Goal: Obtain resource: Download file/media

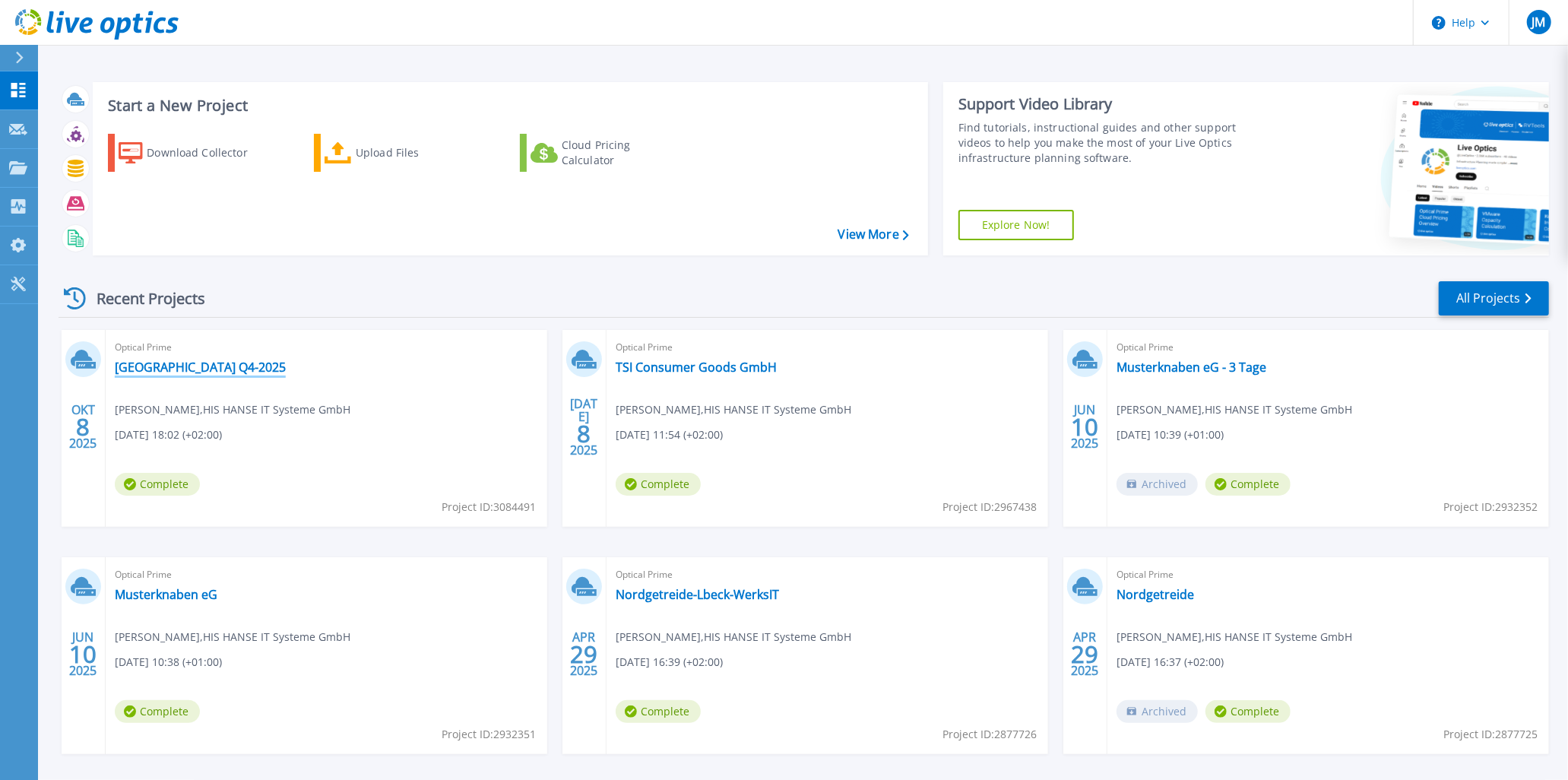
click at [173, 368] on link "Jade Hochschule Q4-2025" at bounding box center [200, 367] width 171 height 15
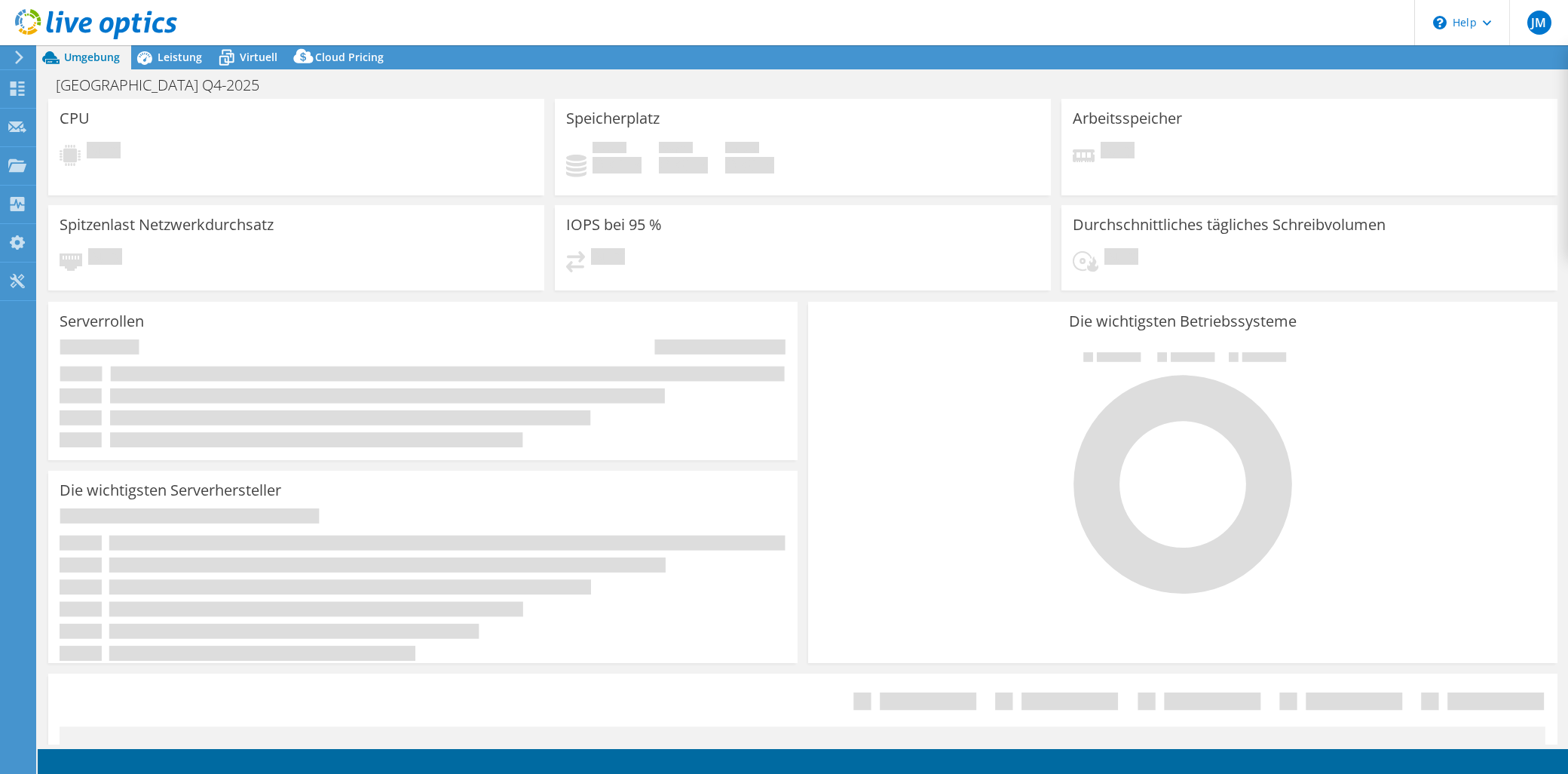
select select "USD"
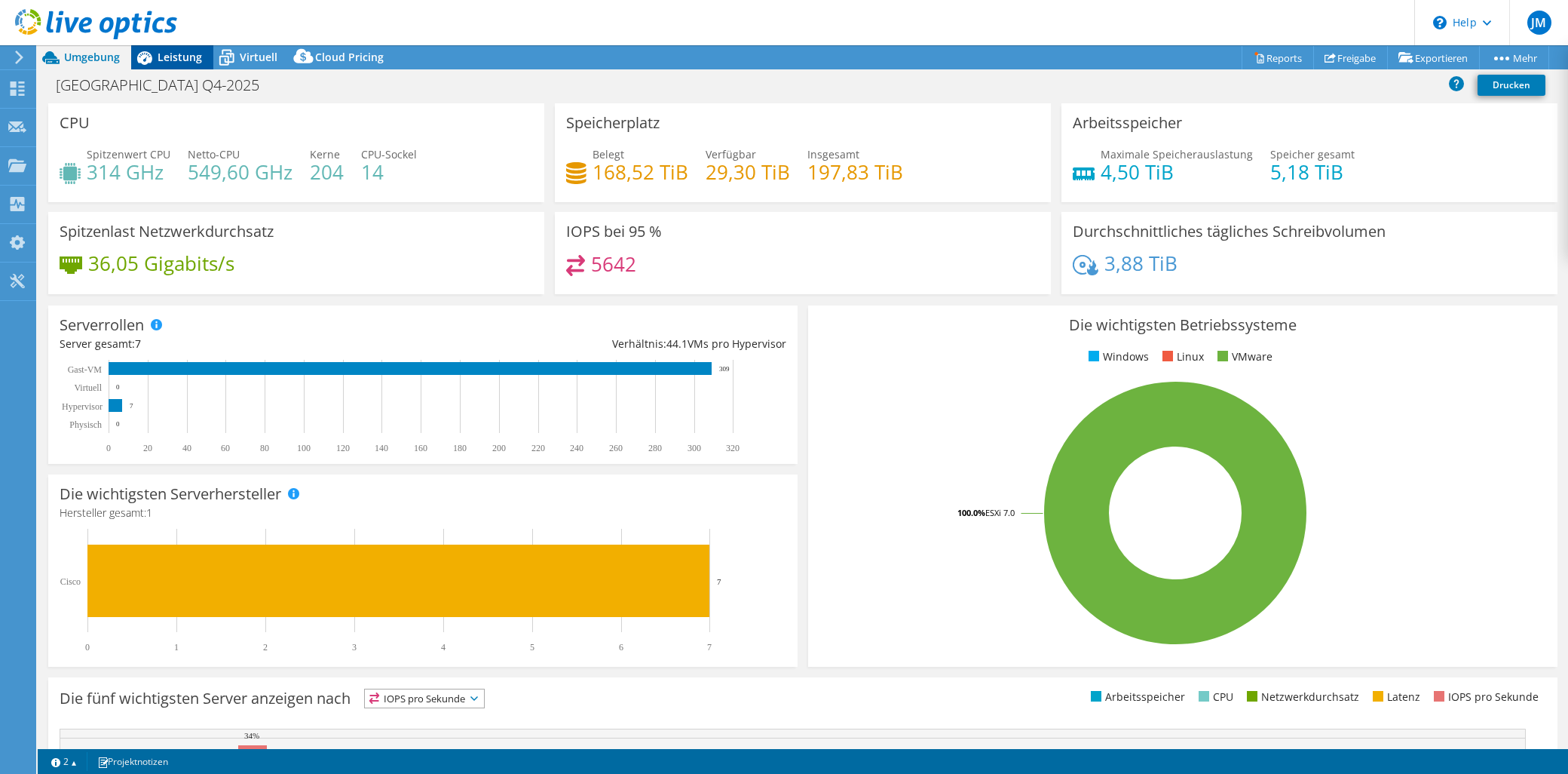
click at [166, 56] on span "Leistung" at bounding box center [179, 56] width 44 height 14
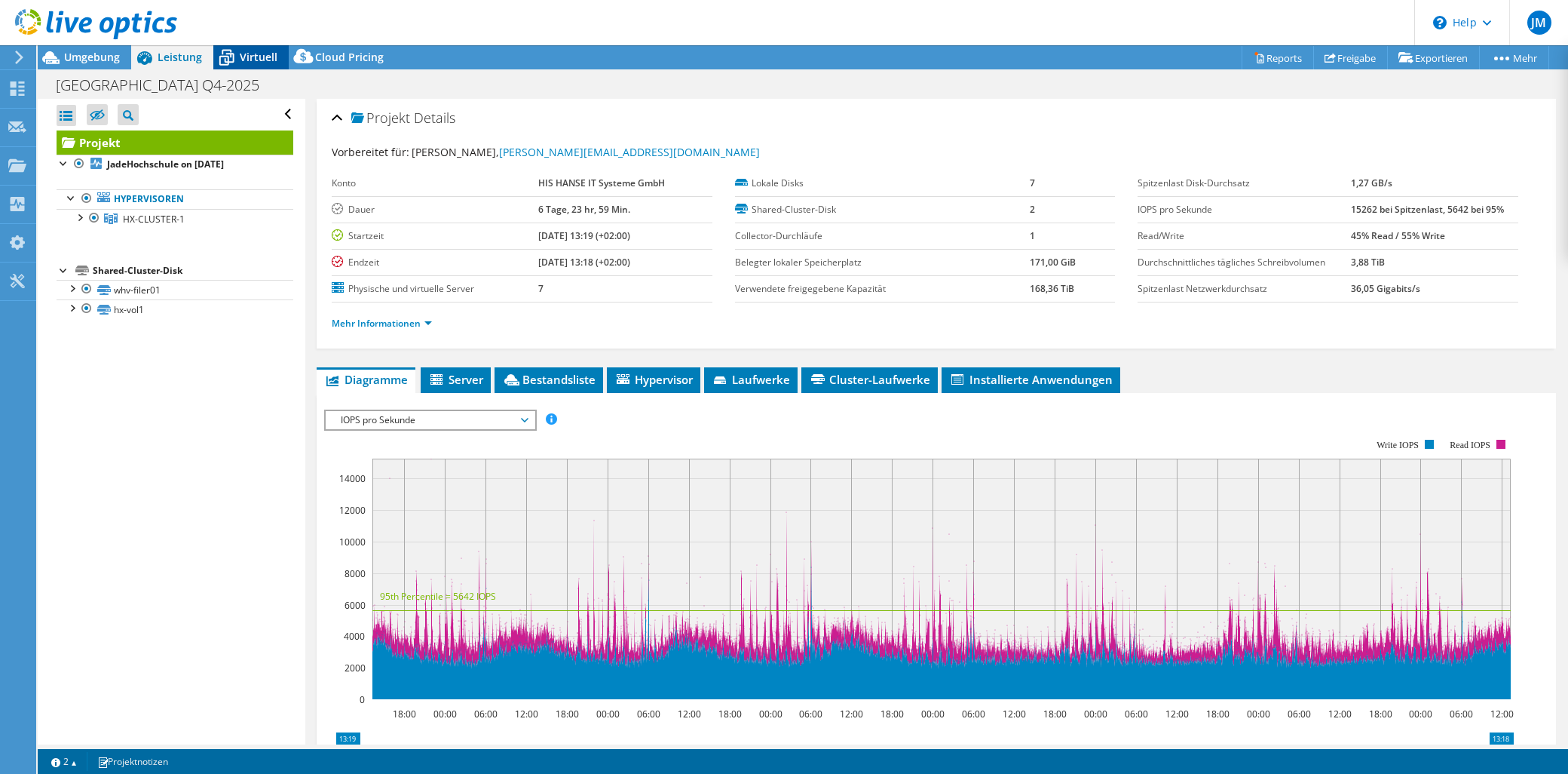
click at [258, 60] on span "Virtuell" at bounding box center [258, 56] width 38 height 14
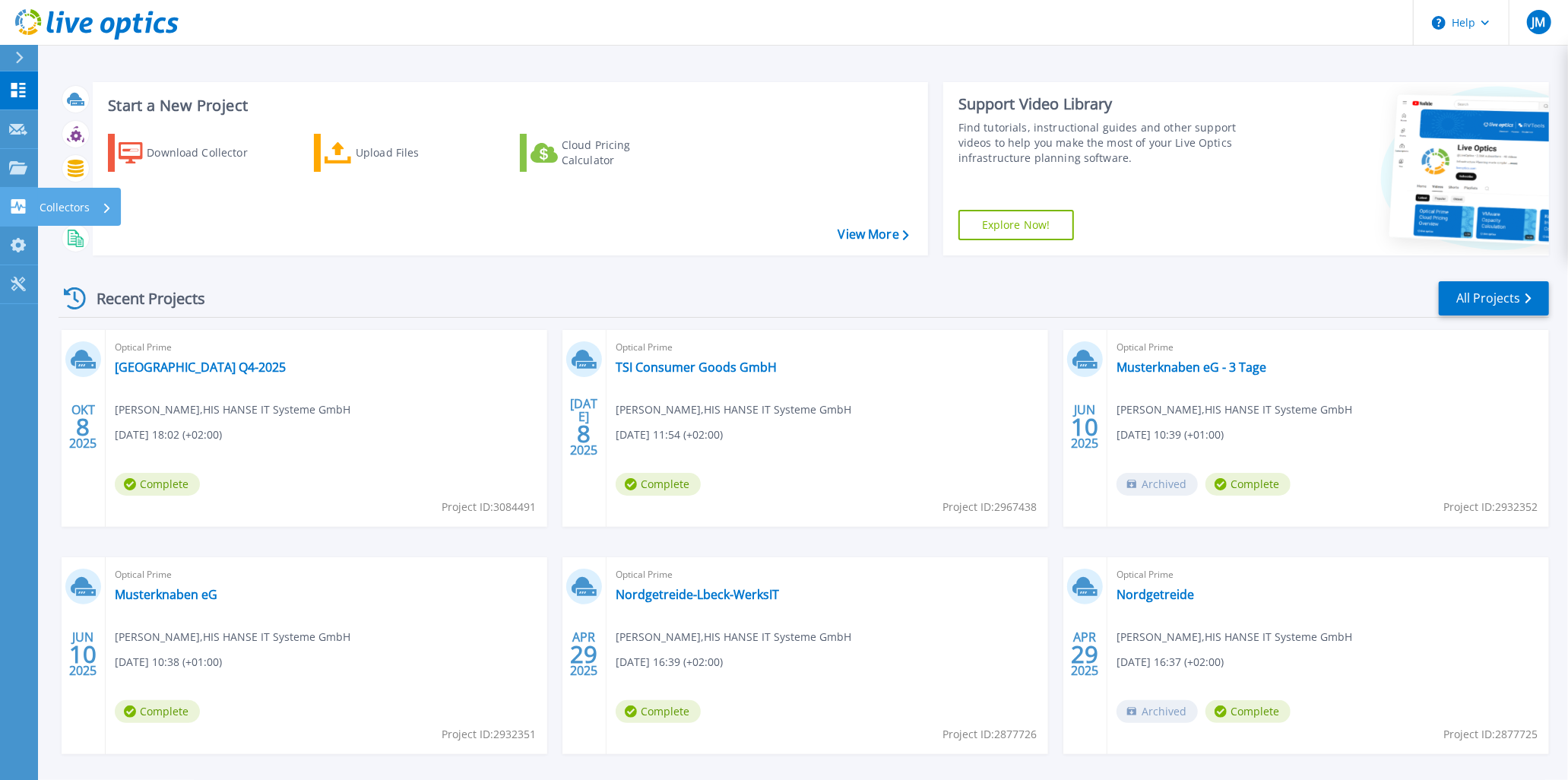
click at [87, 207] on p "Collectors" at bounding box center [65, 207] width 50 height 40
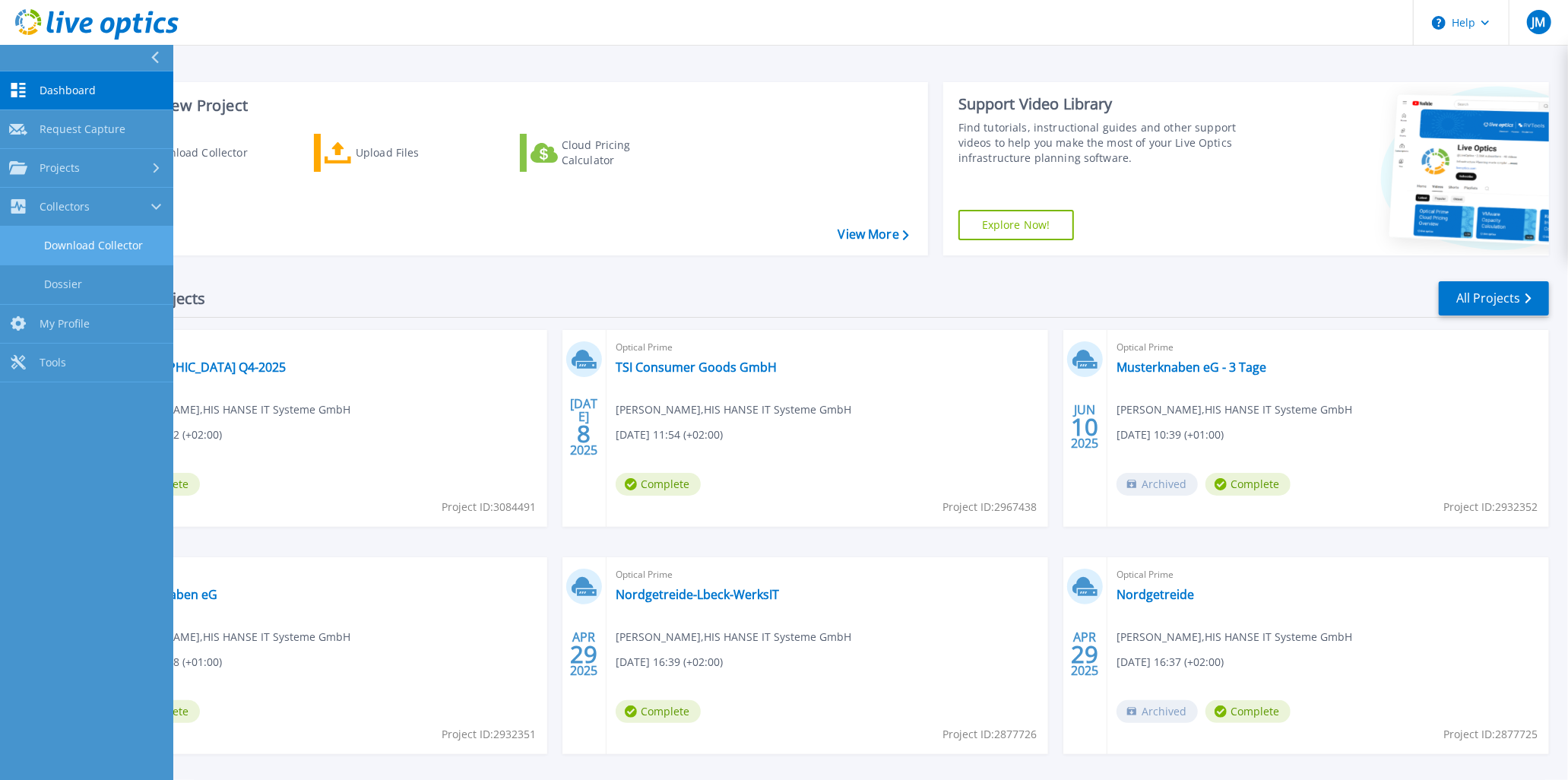
click at [120, 247] on link "Download Collector" at bounding box center [86, 246] width 173 height 39
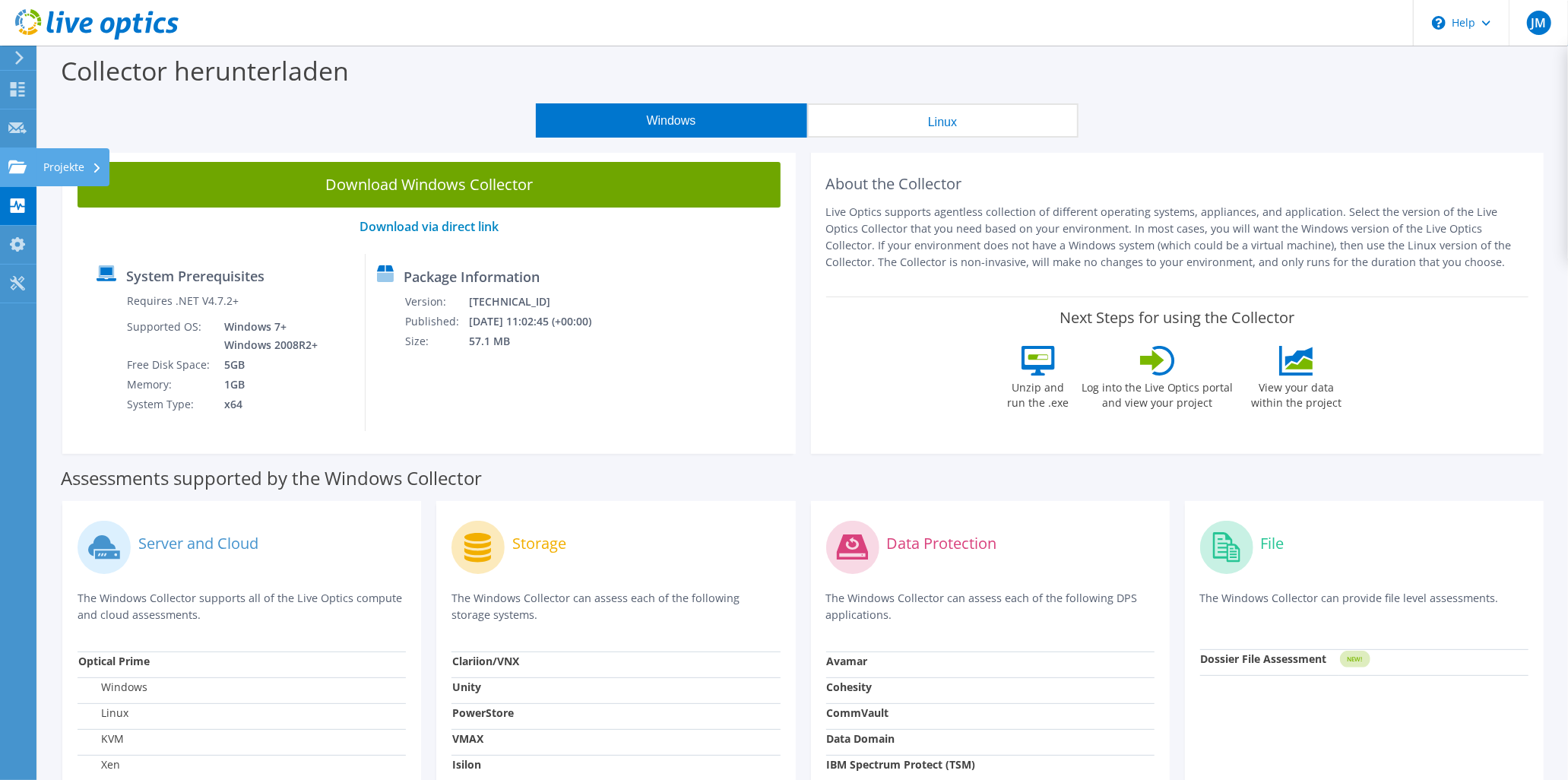
click at [12, 162] on use at bounding box center [17, 166] width 18 height 13
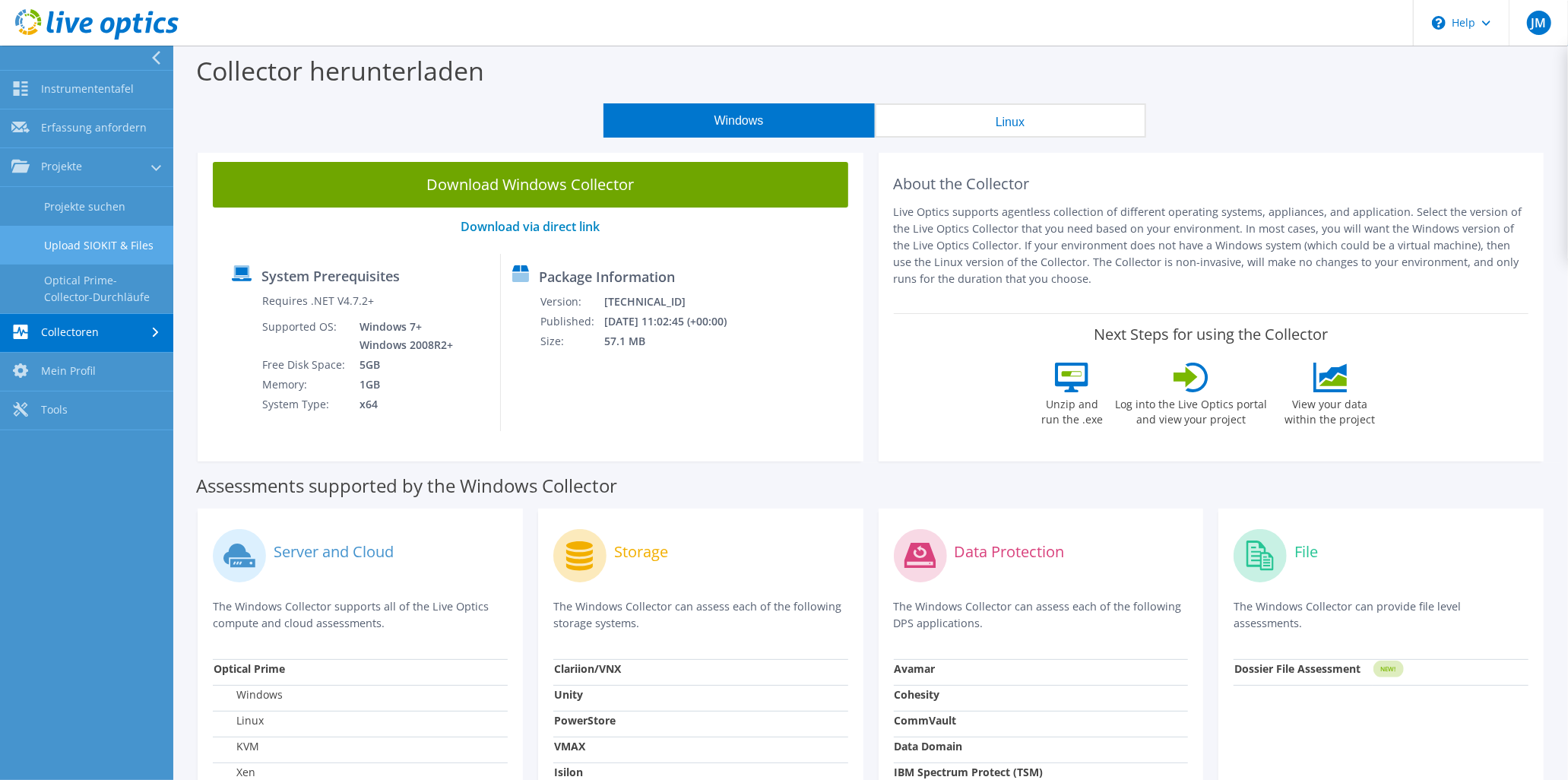
click at [105, 240] on link "Upload SIOKIT & Files" at bounding box center [86, 245] width 173 height 39
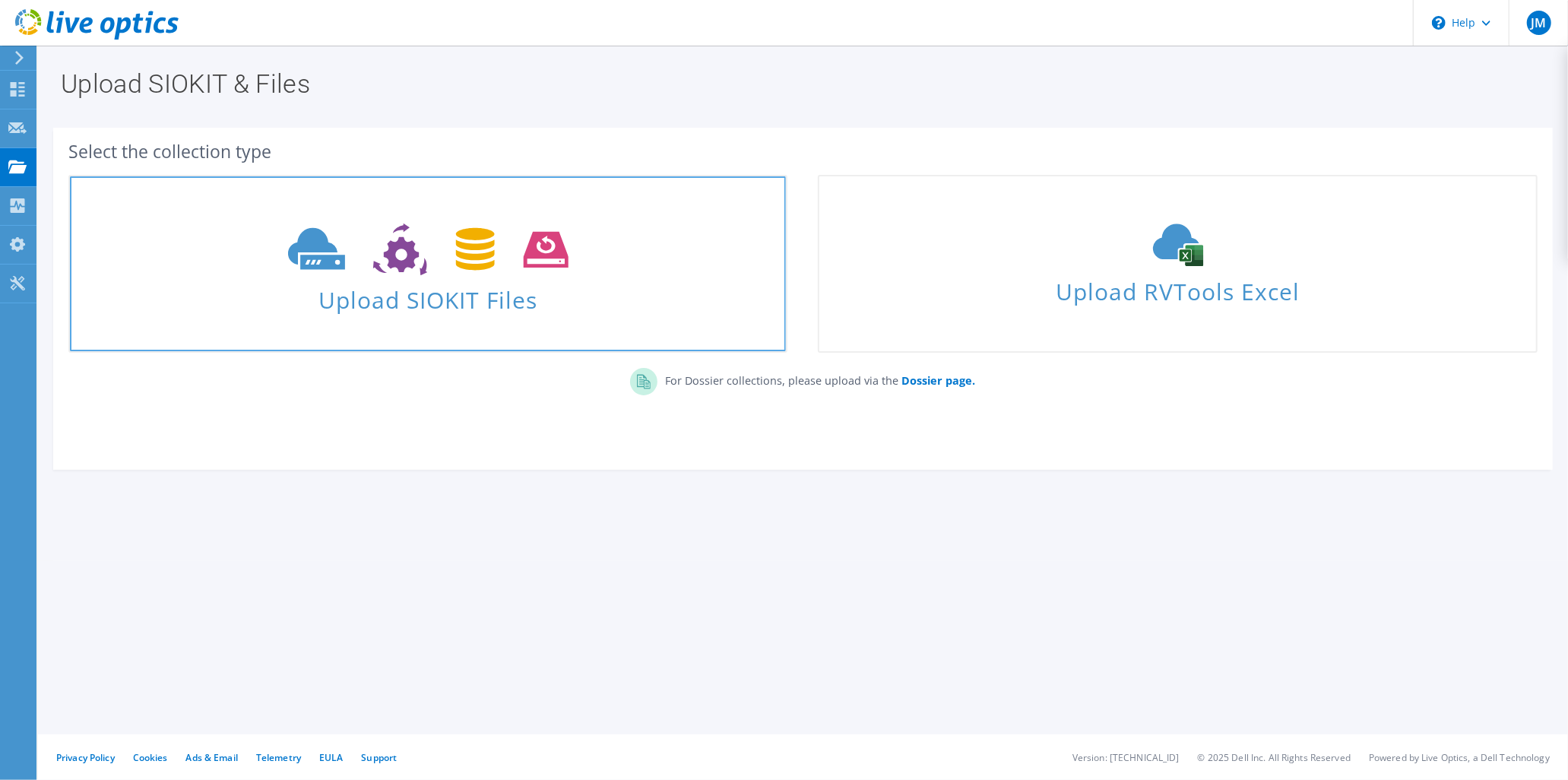
click at [340, 267] on use at bounding box center [428, 249] width 280 height 52
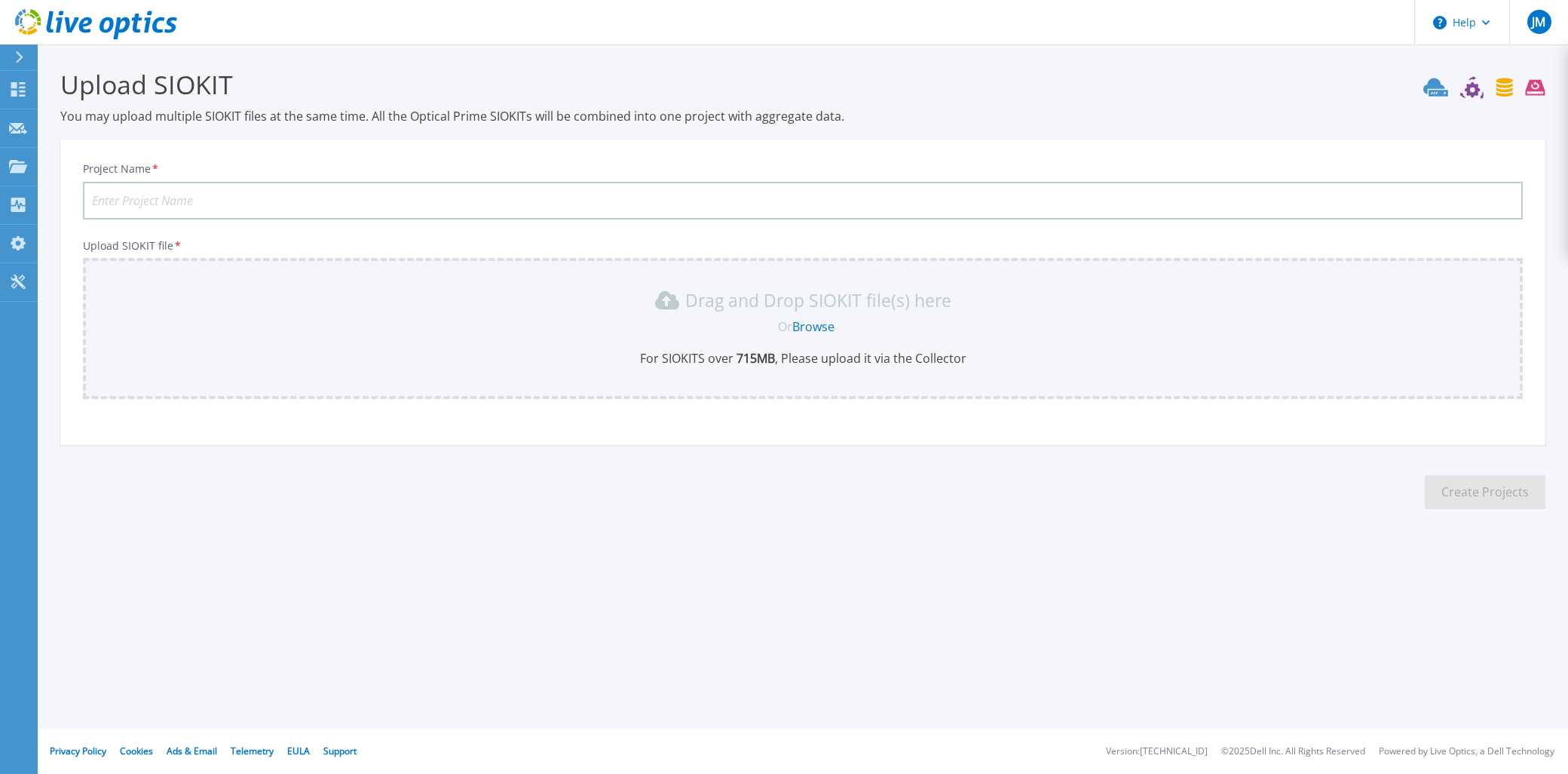
click at [208, 194] on input "Project Name *" at bounding box center [803, 201] width 1440 height 38
paste input "Gebr. Jancke GmbH"
click at [219, 194] on input "Gebr. Jancke GmbH 042025" at bounding box center [803, 201] width 1440 height 38
type input "Gebr. Jancke GmbH 04-2025"
click at [272, 279] on div "Drag and Drop SIOKIT file(s) here Or Browse For SIOKITS over 715 MB , Please up…" at bounding box center [803, 328] width 1440 height 141
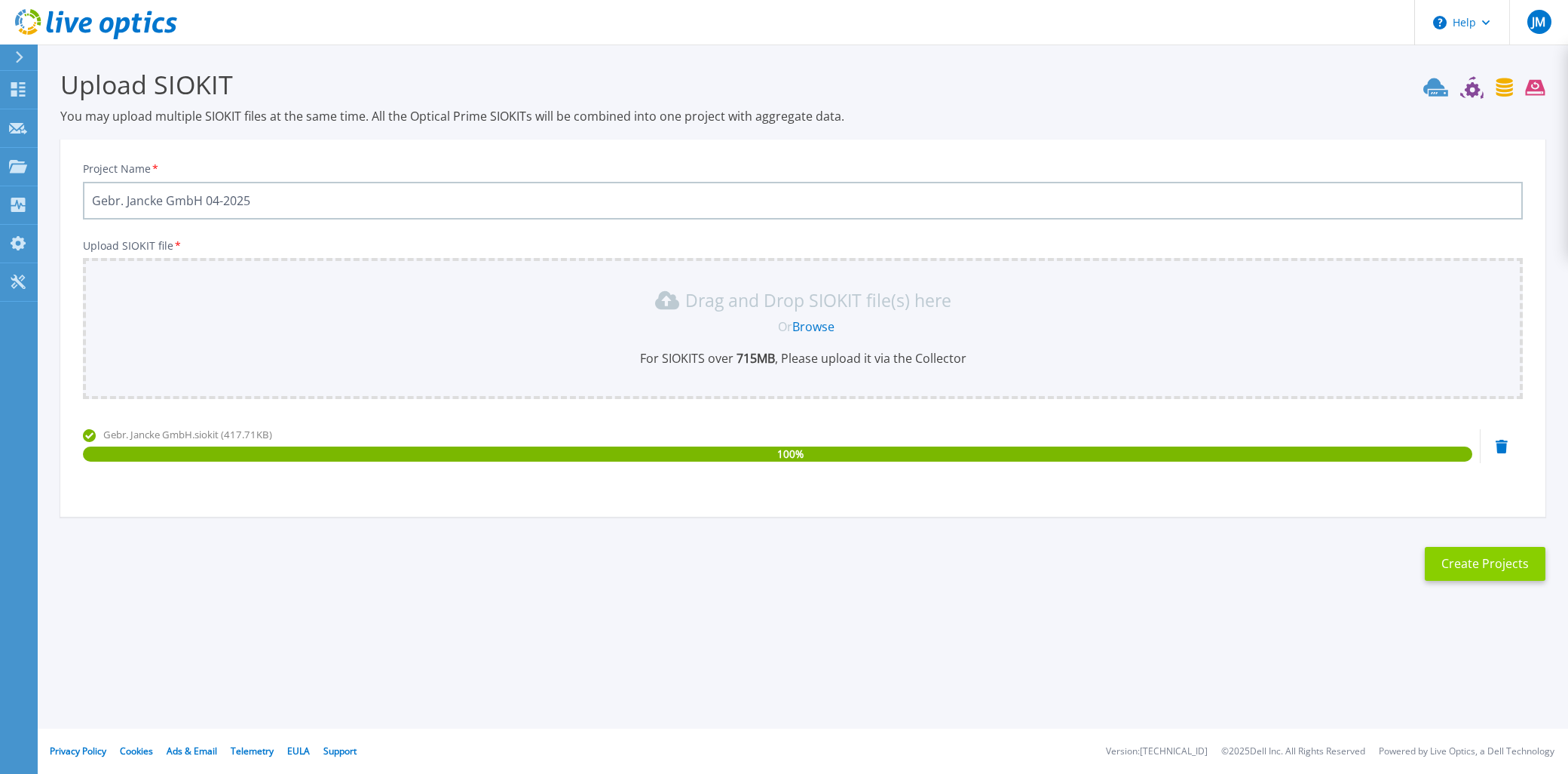
click at [1479, 556] on button "Create Projects" at bounding box center [1485, 563] width 121 height 34
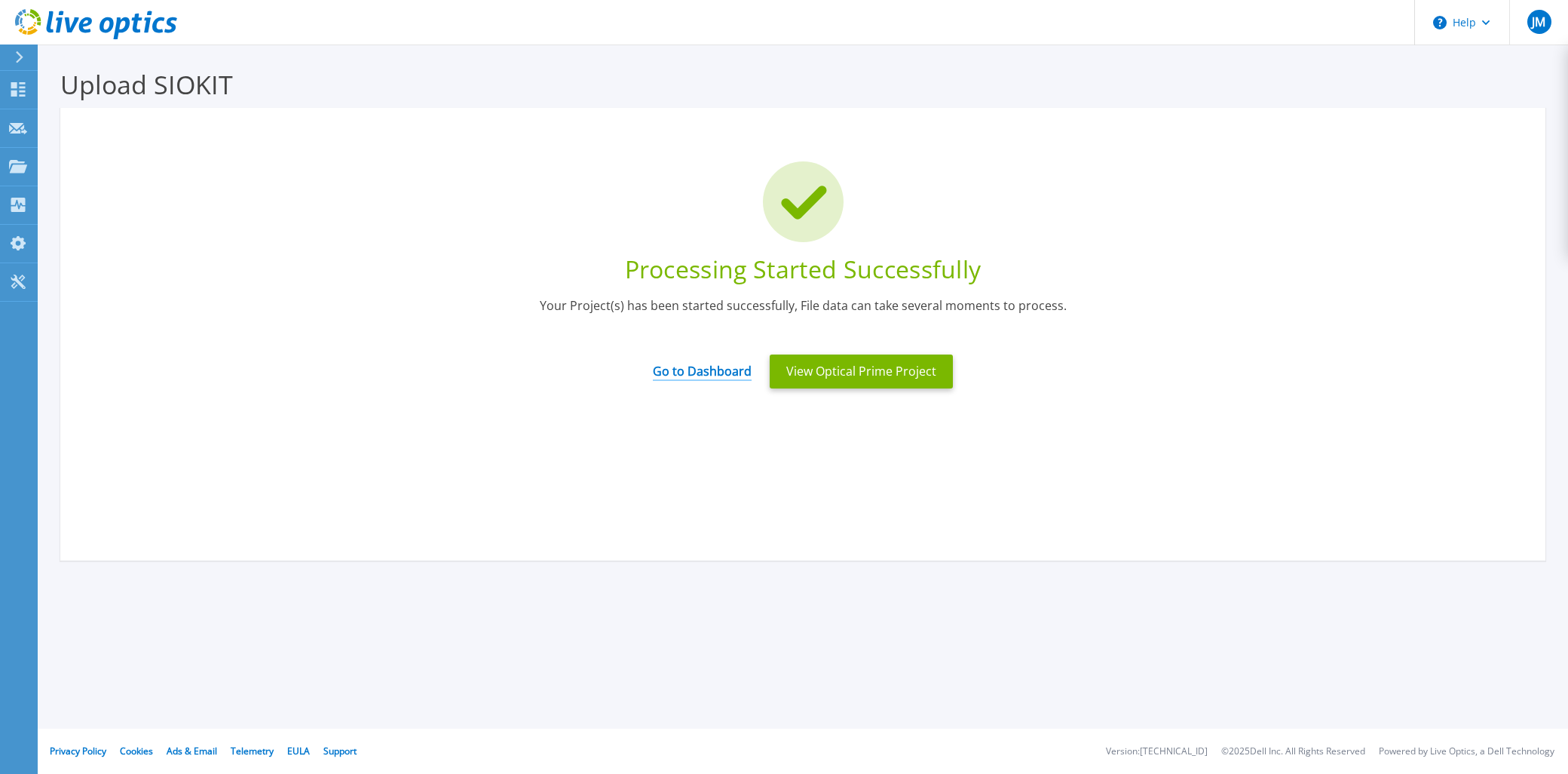
click at [695, 372] on link "Go to Dashboard" at bounding box center [702, 366] width 99 height 30
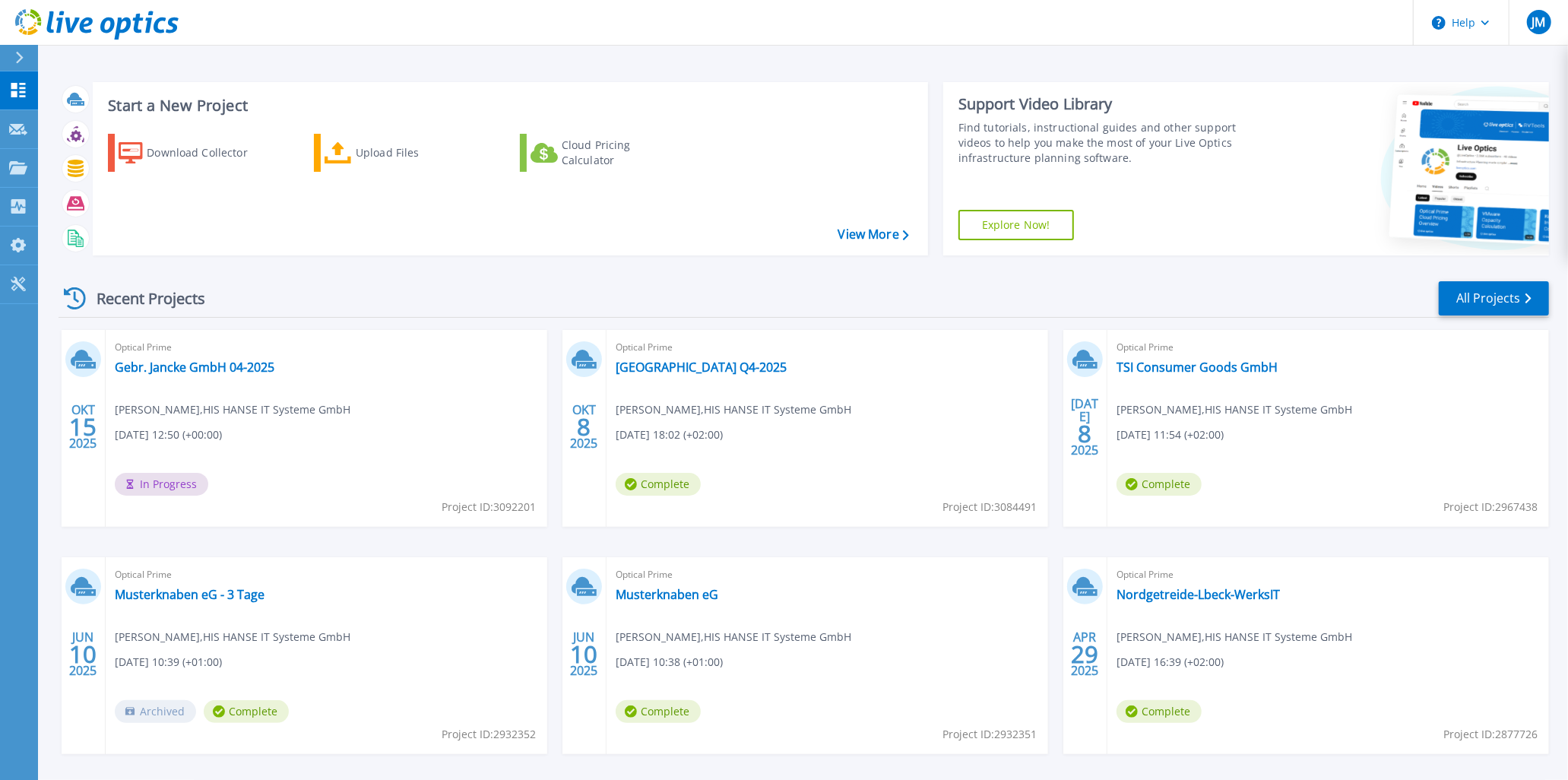
click at [454, 285] on div "Recent Projects All Projects" at bounding box center [804, 299] width 1490 height 38
click at [689, 366] on link "[GEOGRAPHIC_DATA] Q4-2025" at bounding box center [701, 367] width 171 height 15
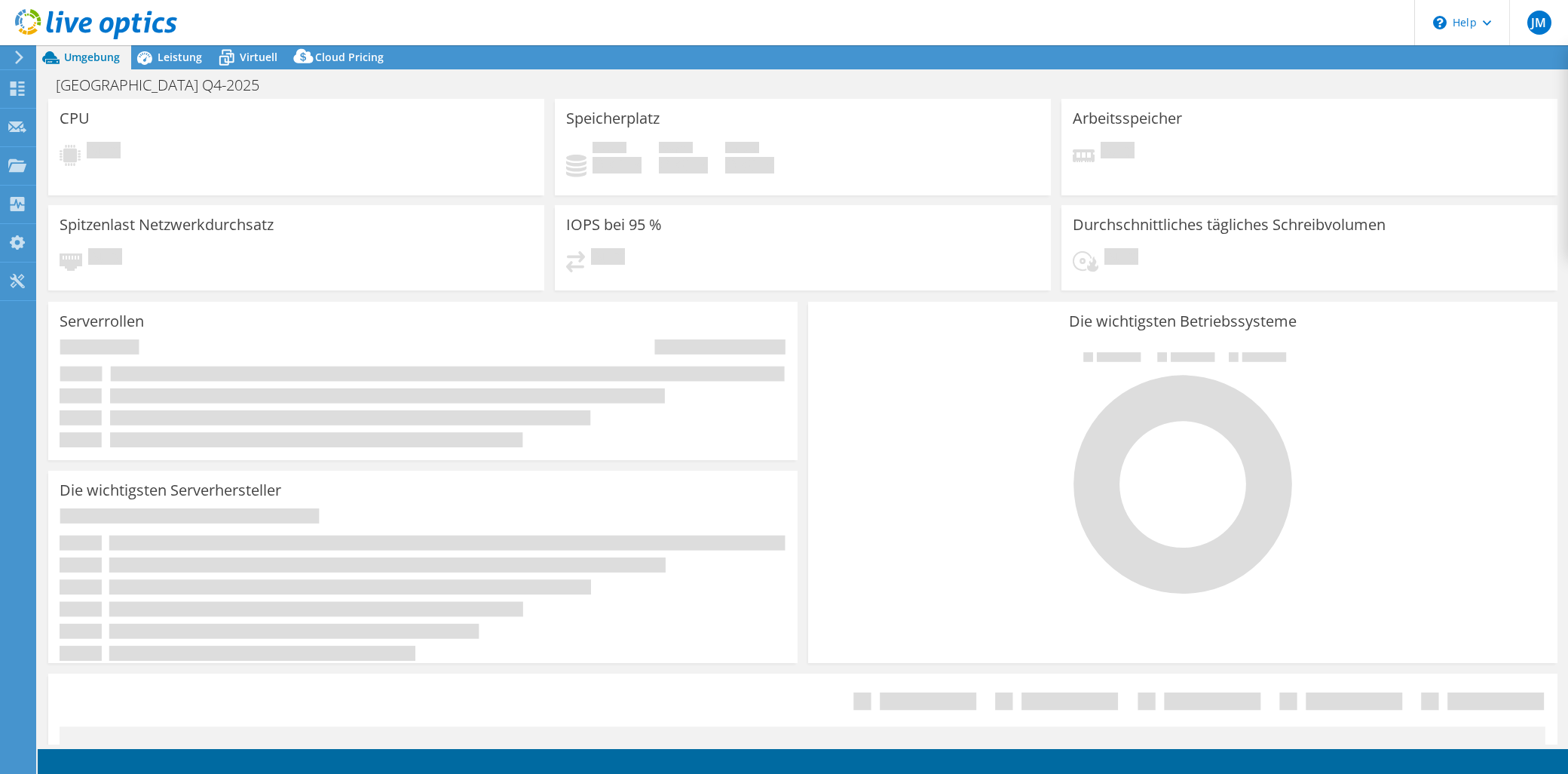
select select "USD"
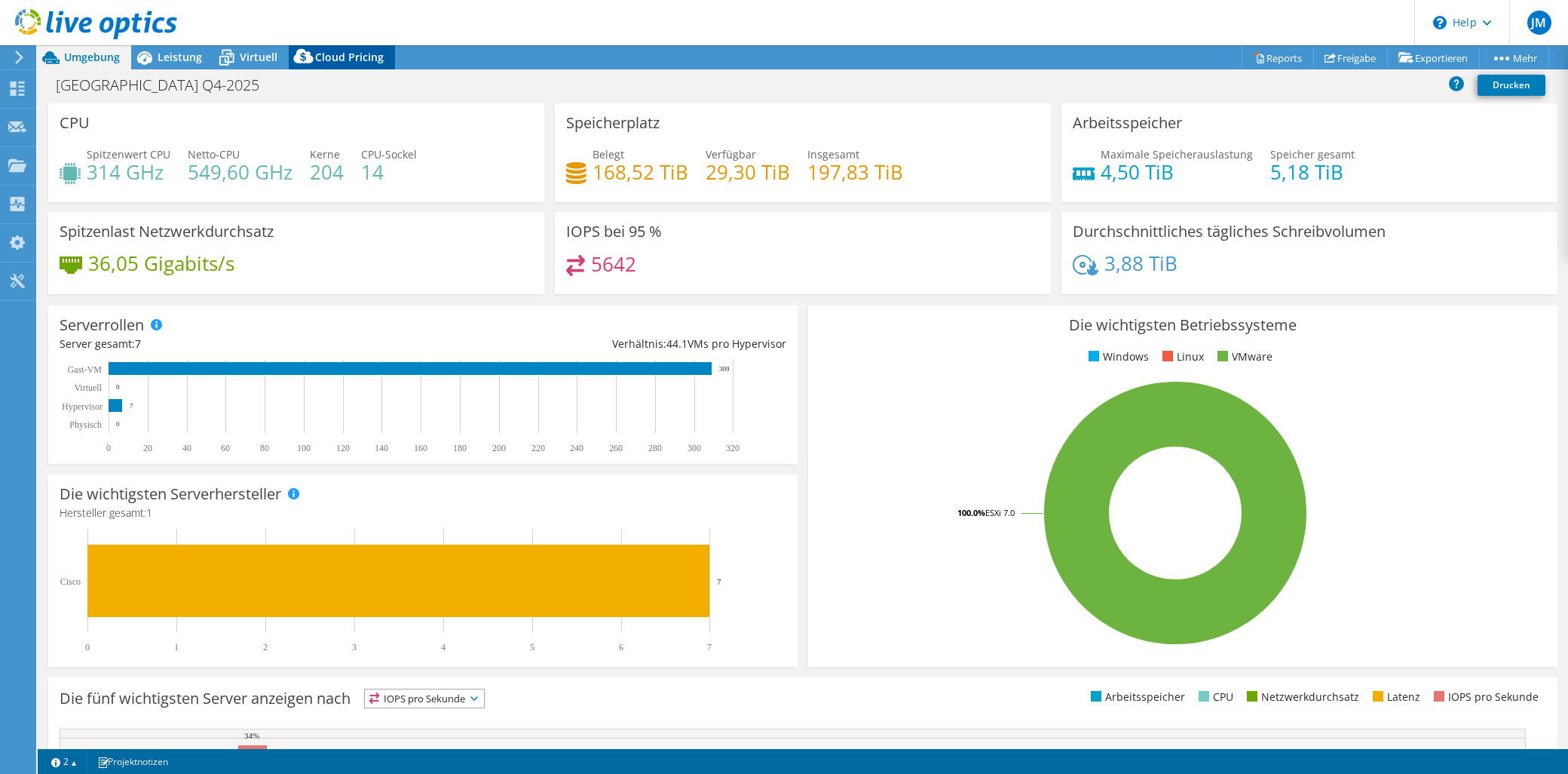
click at [317, 55] on icon at bounding box center [304, 59] width 30 height 30
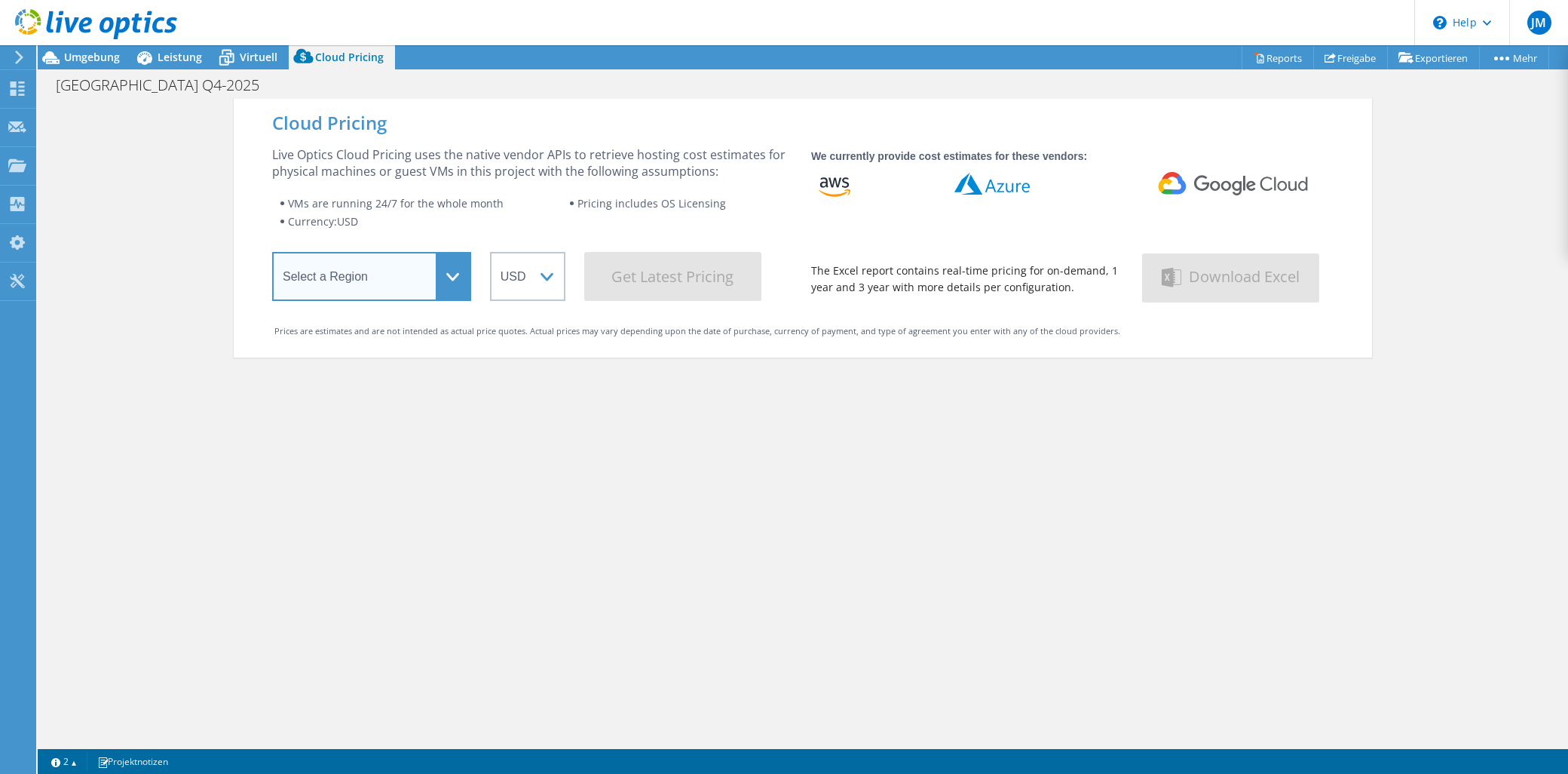
click at [456, 277] on select "Select a Region [GEOGRAPHIC_DATA] ([GEOGRAPHIC_DATA]) [GEOGRAPHIC_DATA] ([GEOGR…" at bounding box center [372, 277] width 199 height 49
select select "EUFrankfurt"
click at [272, 255] on select "Select a Region [GEOGRAPHIC_DATA] ([GEOGRAPHIC_DATA]) [GEOGRAPHIC_DATA] ([GEOGR…" at bounding box center [372, 277] width 199 height 49
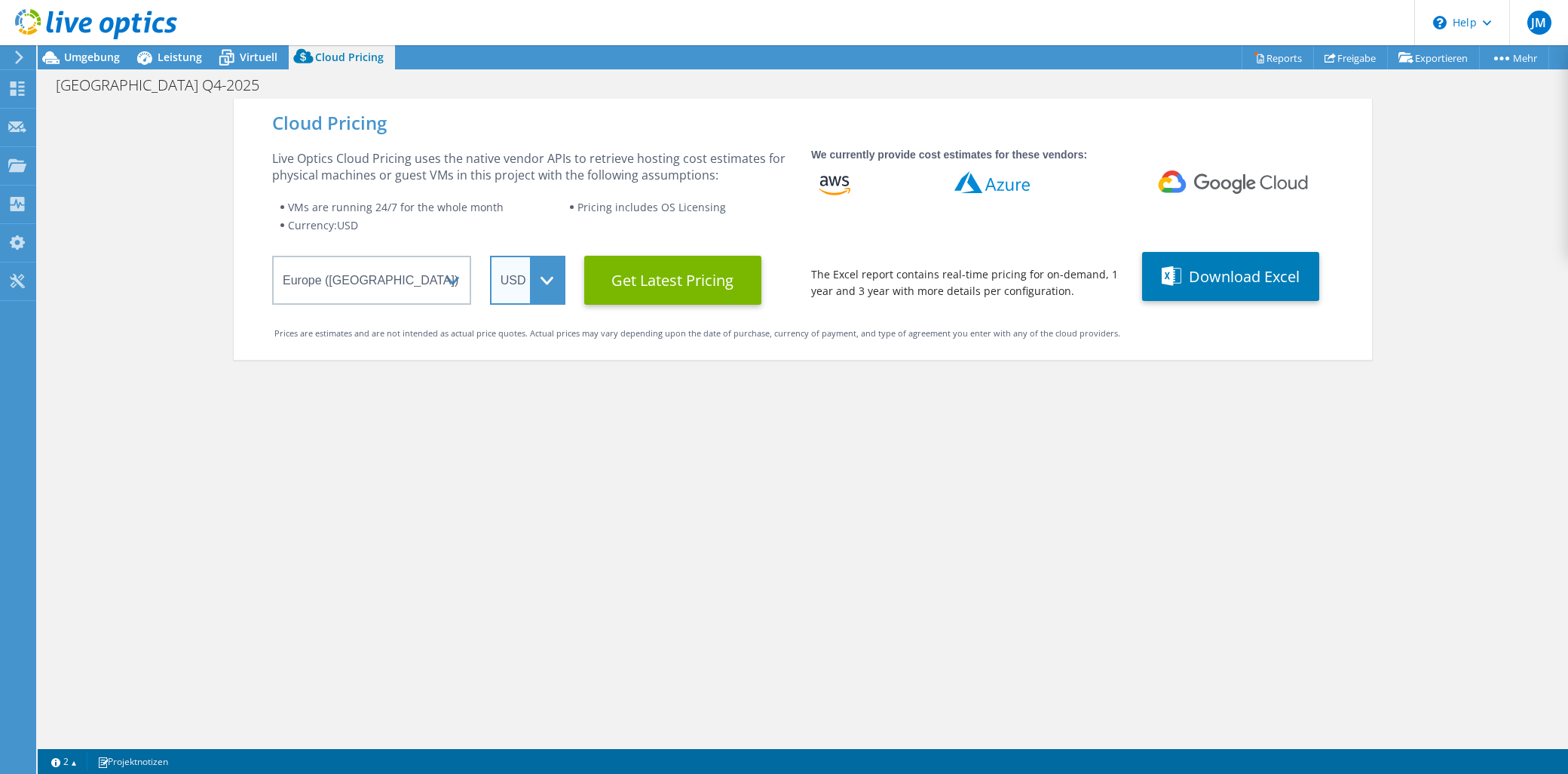
click at [533, 282] on select "ARS AUD BRL CAD CHF CLP CNY DKK EUR GBP HKD HUF INR JPY MXN MYR NOK NZD PEN SEK…" at bounding box center [528, 280] width 76 height 49
click at [490, 255] on select "ARS AUD BRL CAD CHF CLP CNY DKK EUR GBP HKD HUF INR JPY MXN MYR NOK NZD PEN SEK…" at bounding box center [528, 280] width 76 height 49
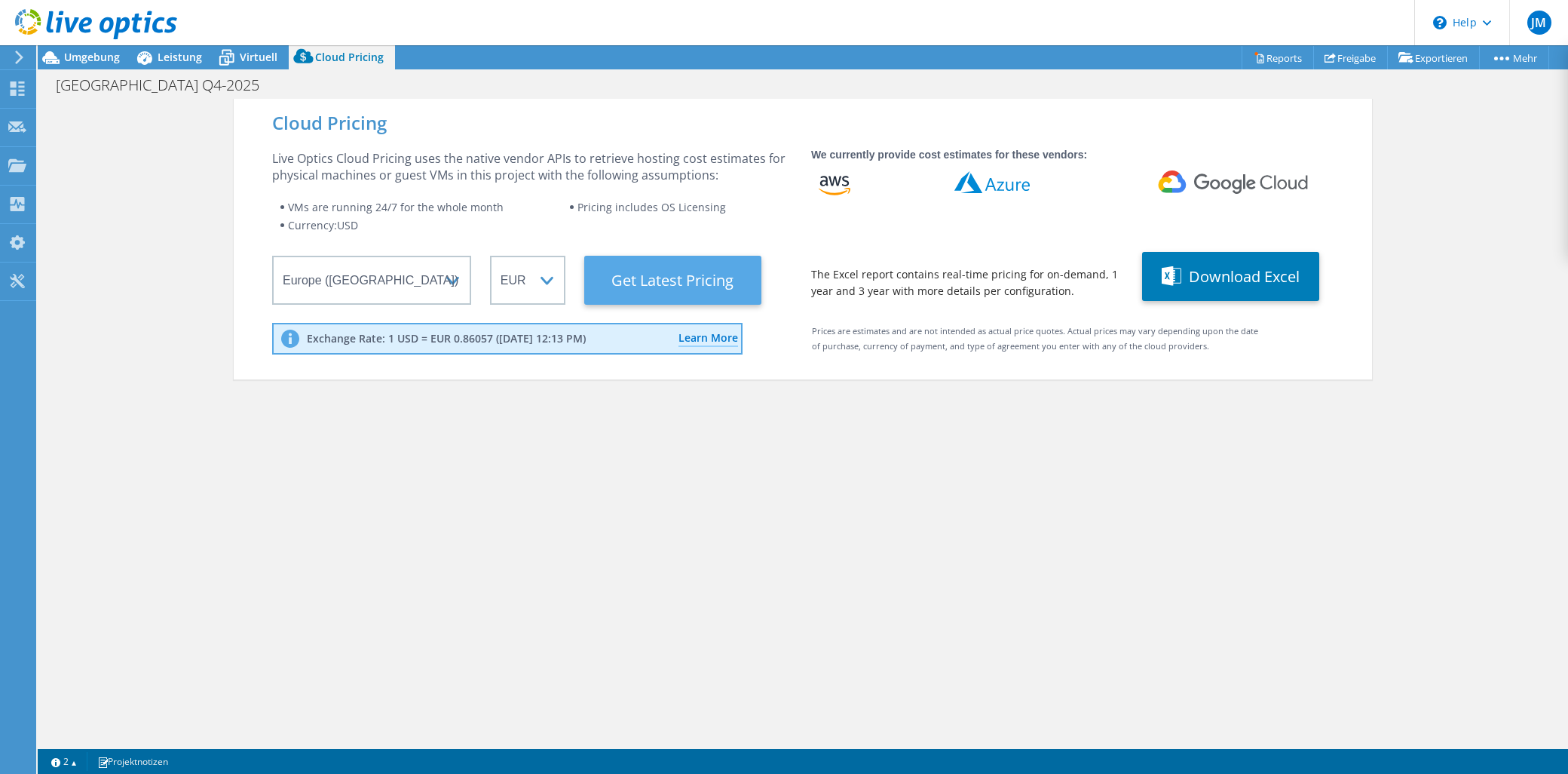
click at [654, 284] on Latest "Get Latest Pricing" at bounding box center [672, 280] width 177 height 49
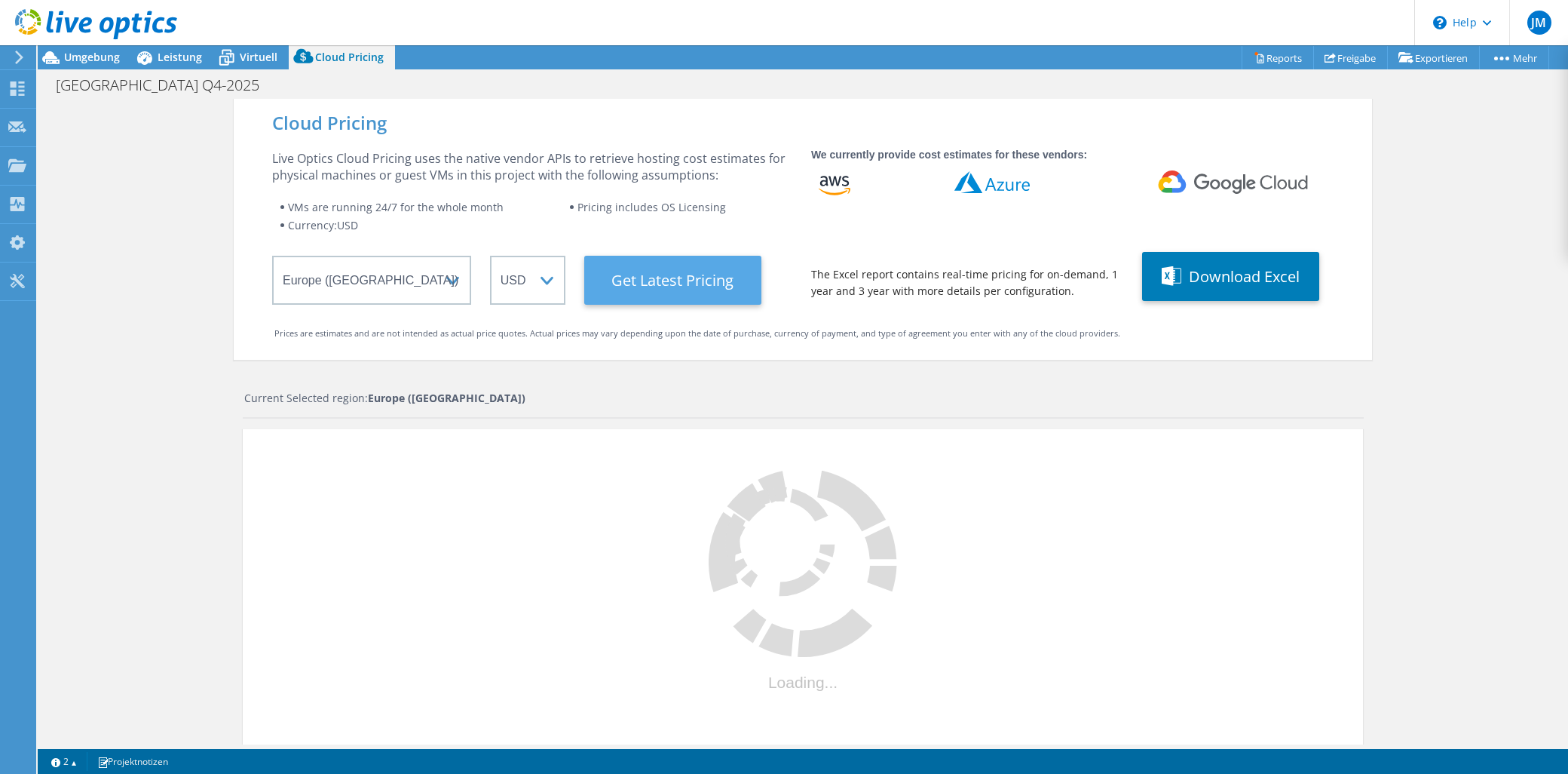
select select "EUR"
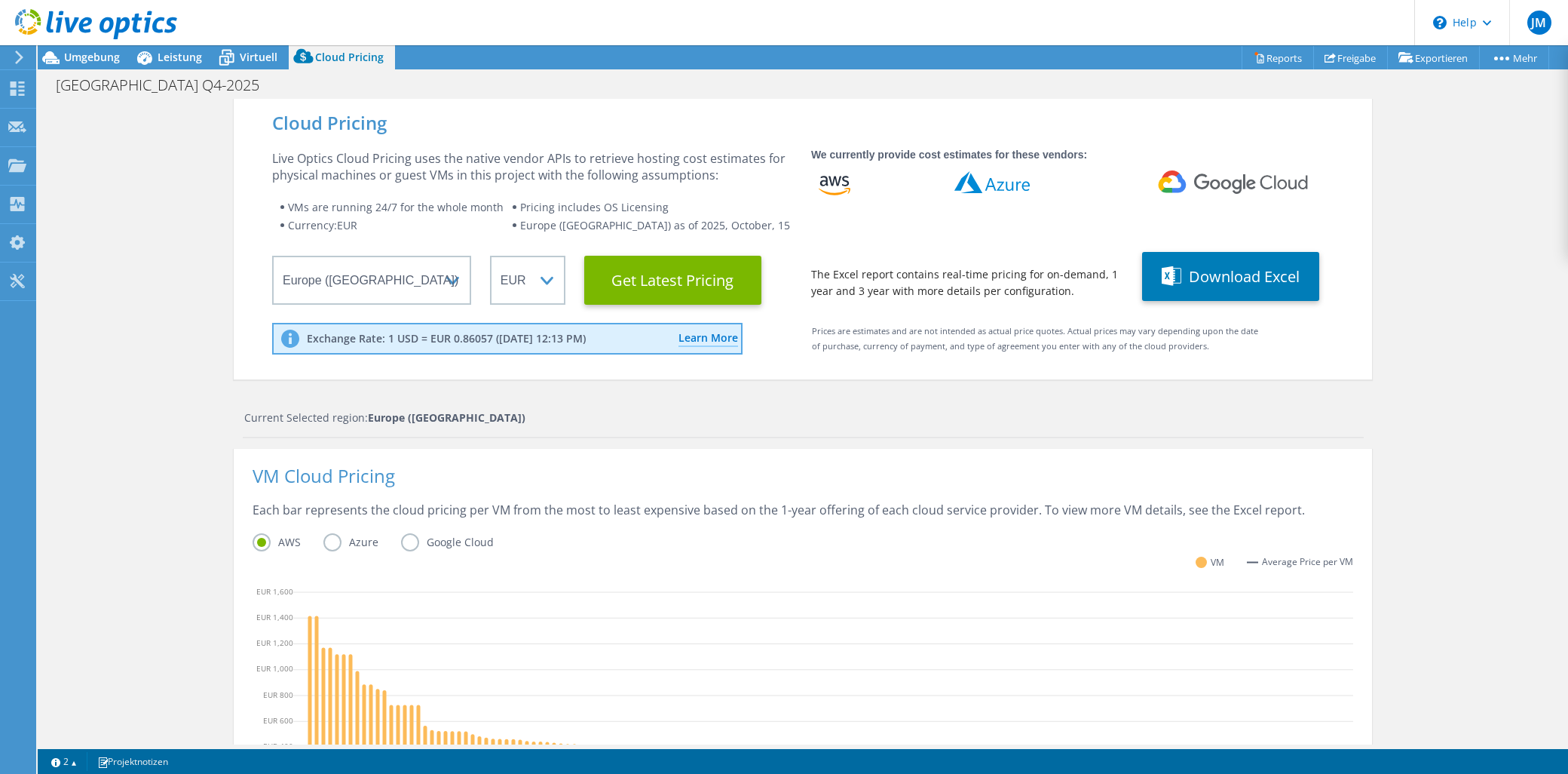
scroll to position [167, 0]
click at [870, 408] on div "Cloud Pricing Live Optics Cloud Pricing uses the native vendor APIs to retrieve…" at bounding box center [803, 612] width 1138 height 1027
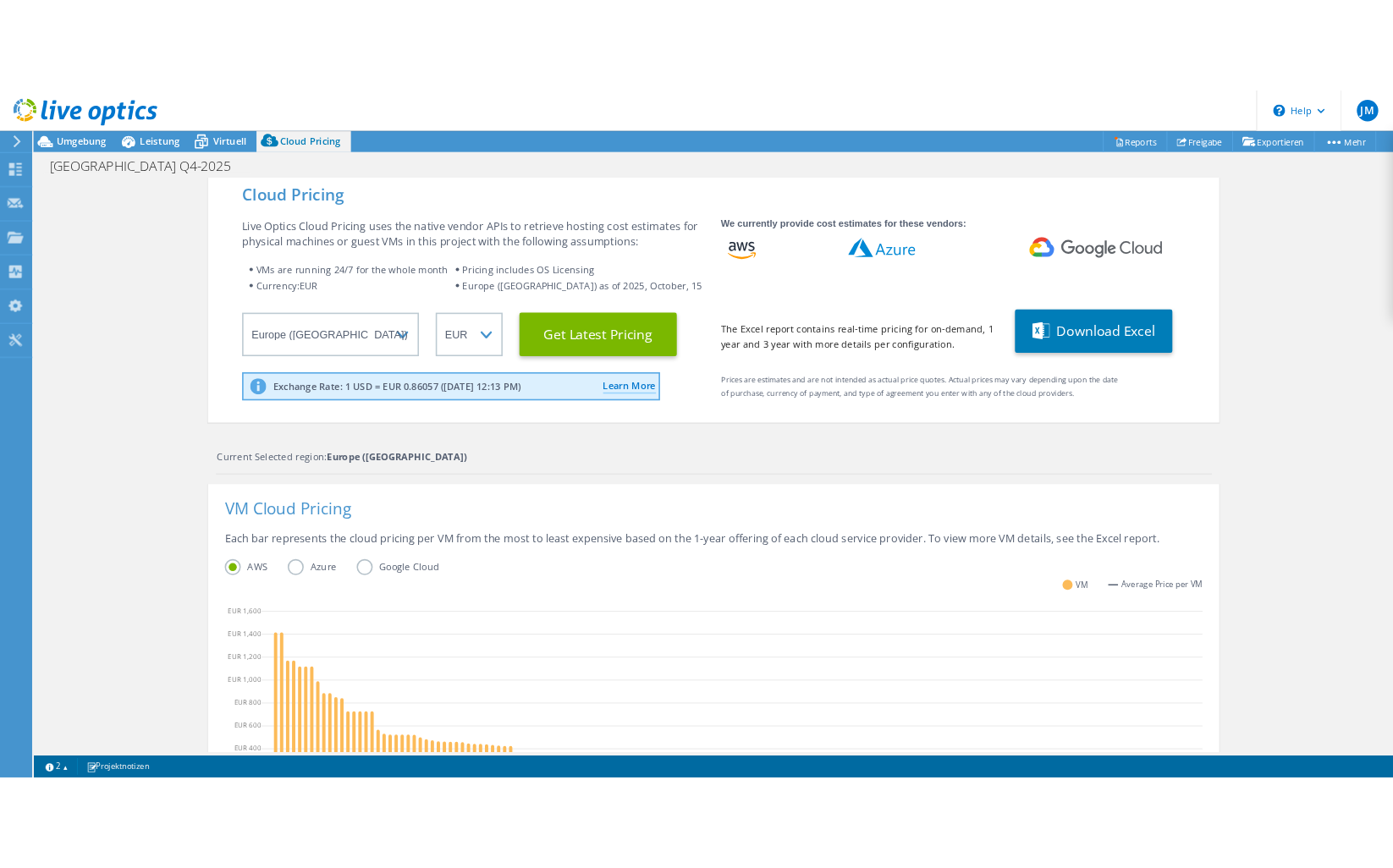
scroll to position [0, 0]
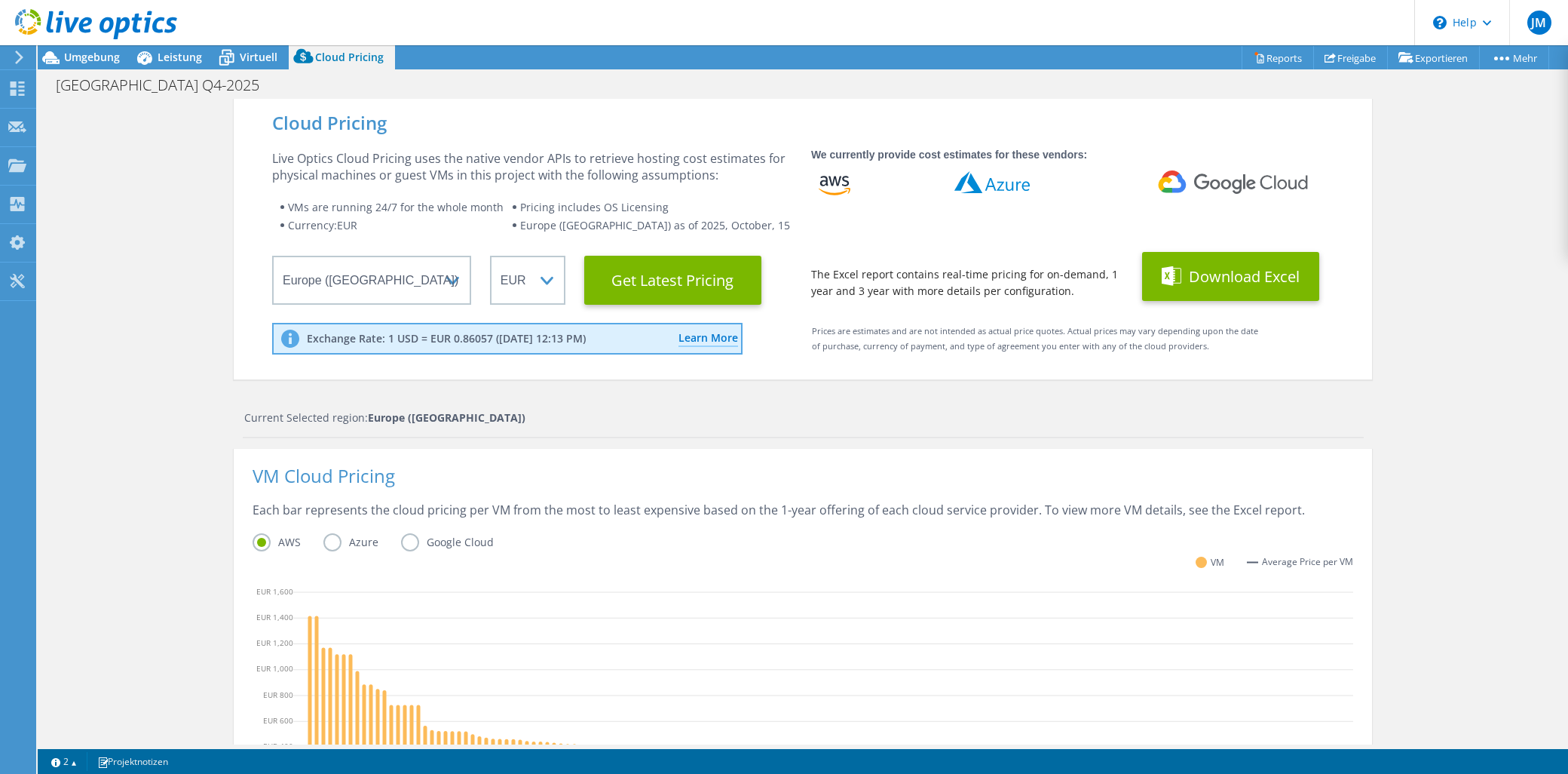
click at [1263, 275] on button "Download Excel" at bounding box center [1231, 277] width 177 height 49
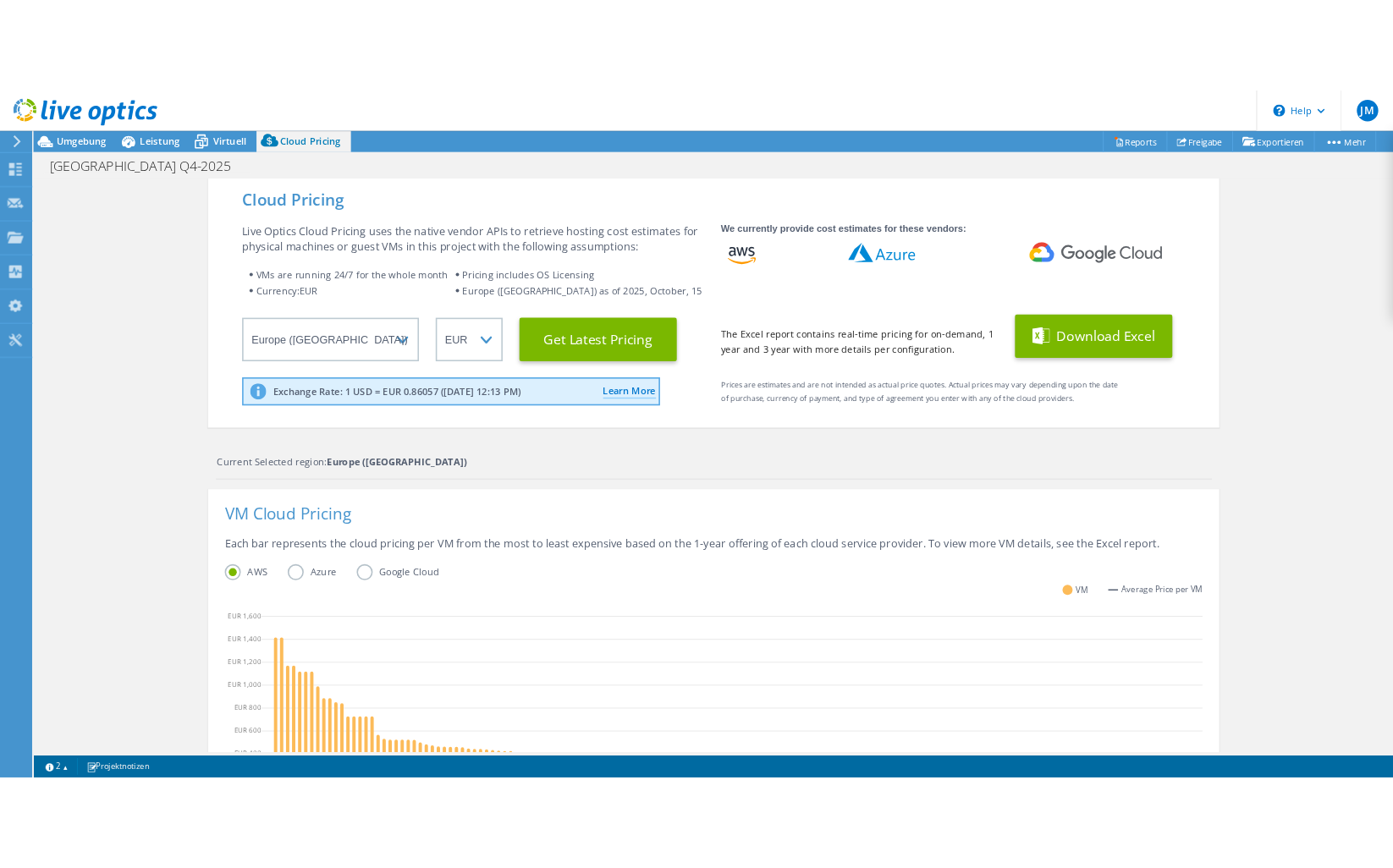
scroll to position [348, 0]
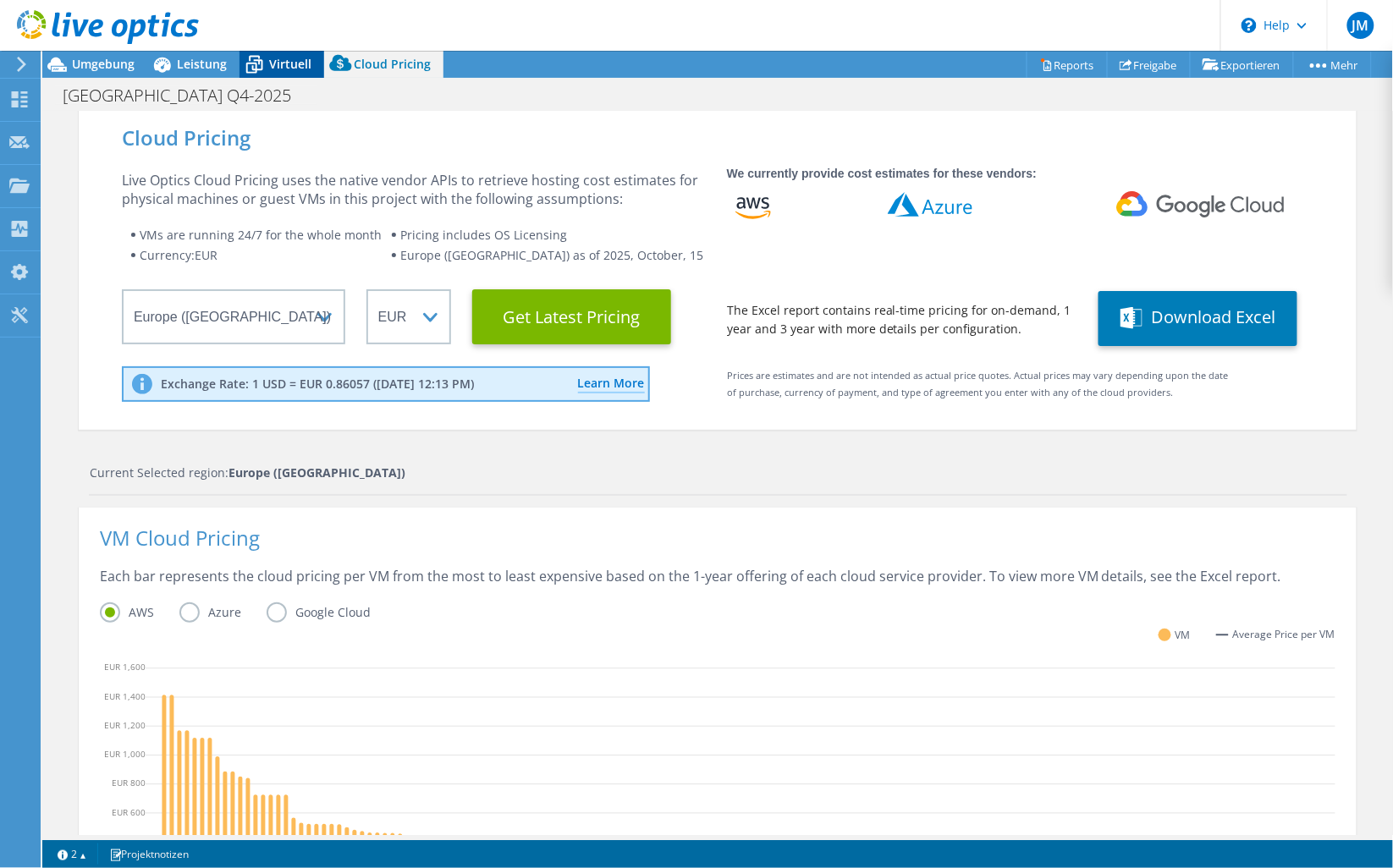
click at [275, 67] on span "Virtuell" at bounding box center [290, 63] width 42 height 16
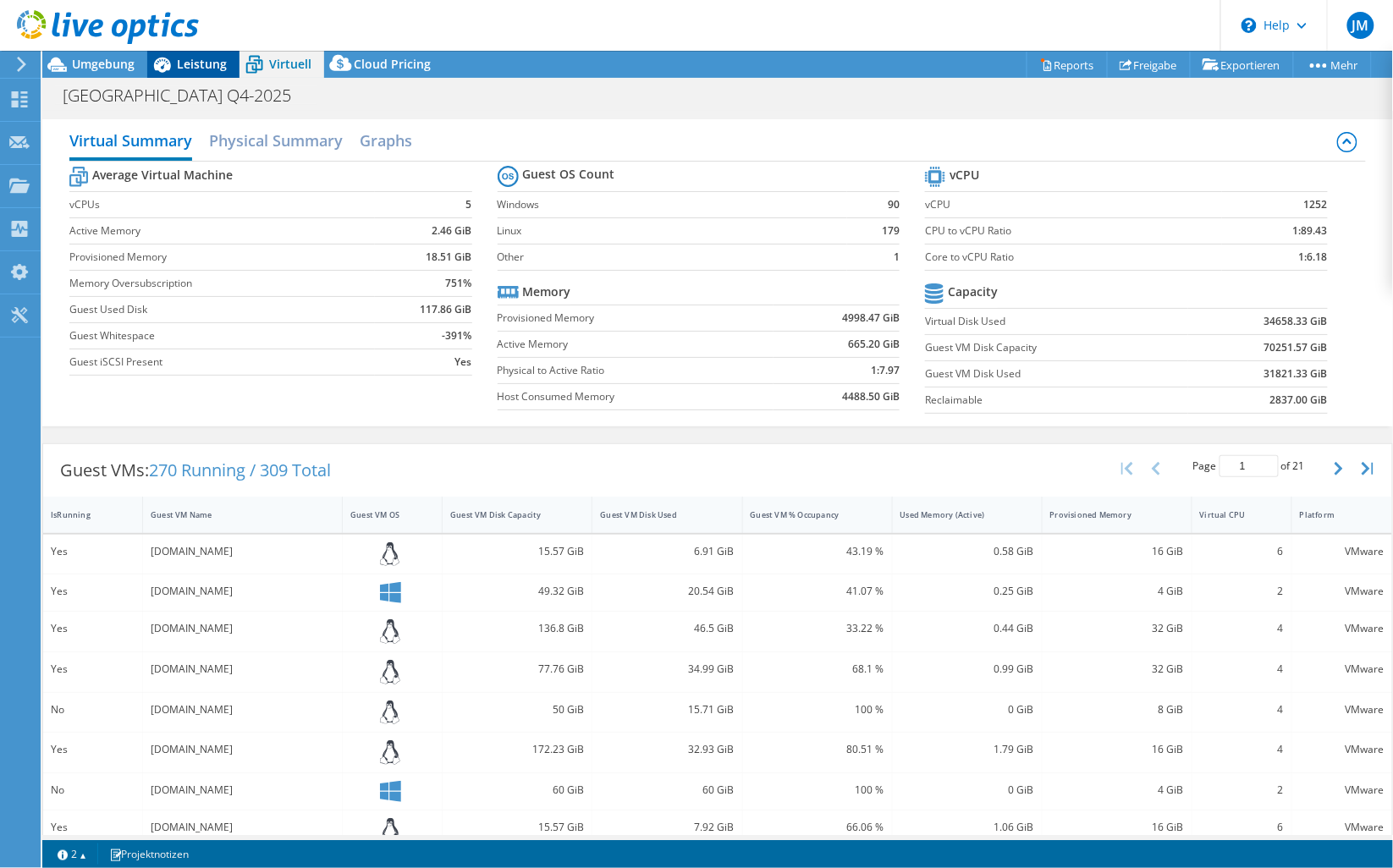
click at [196, 63] on span "Leistung" at bounding box center [201, 63] width 50 height 16
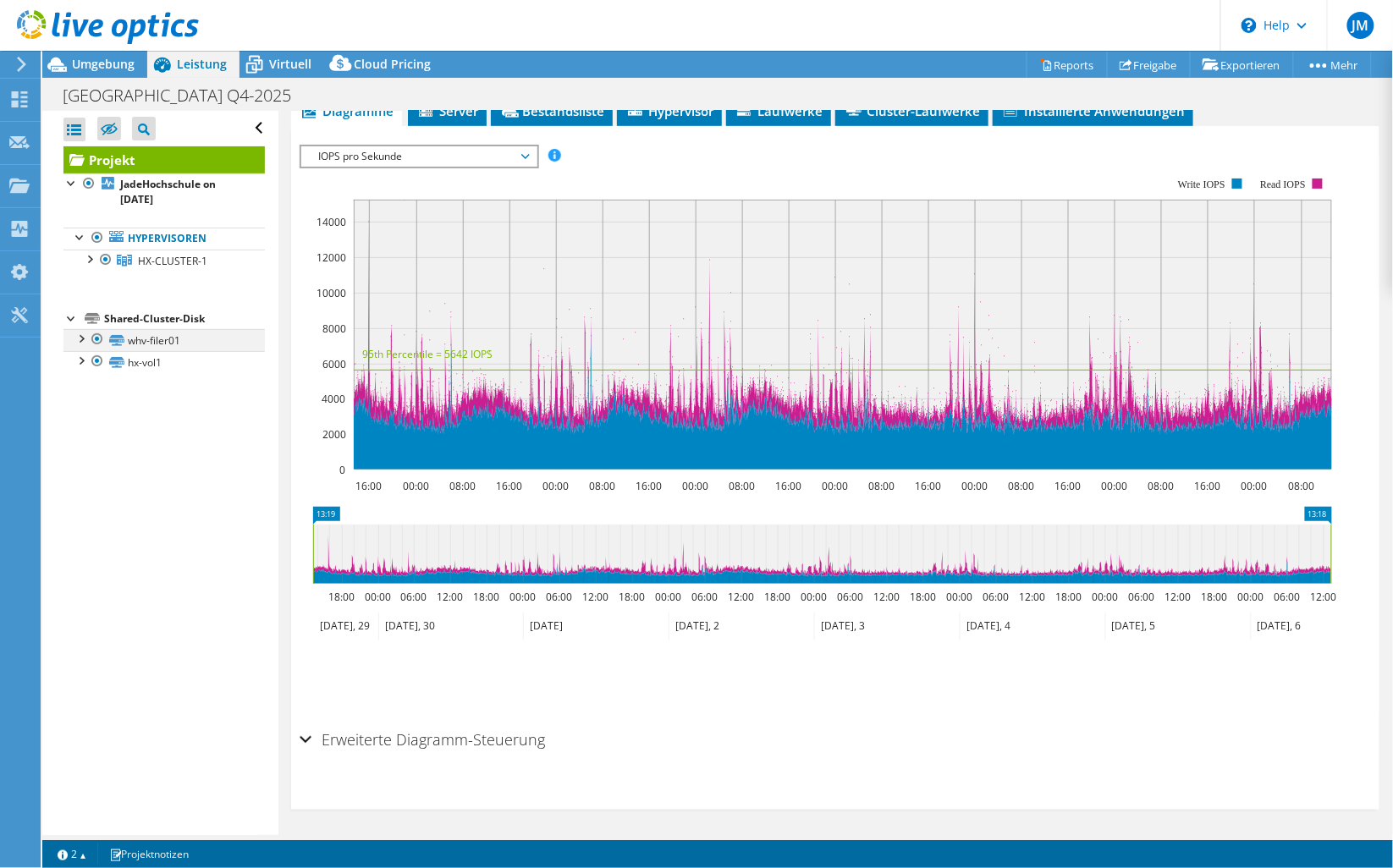
click at [86, 336] on div at bounding box center [80, 337] width 17 height 17
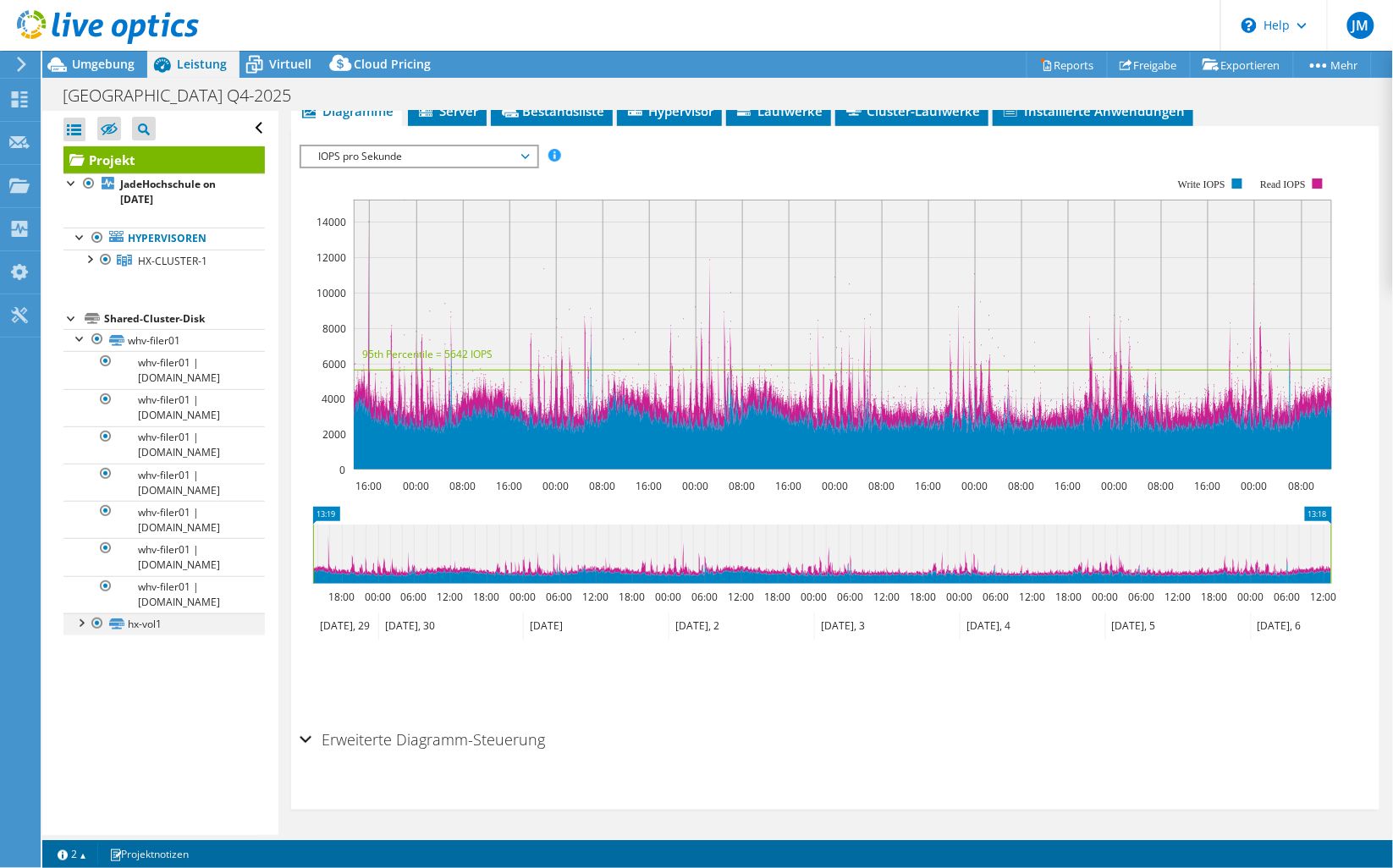
click at [77, 630] on div at bounding box center [80, 621] width 17 height 17
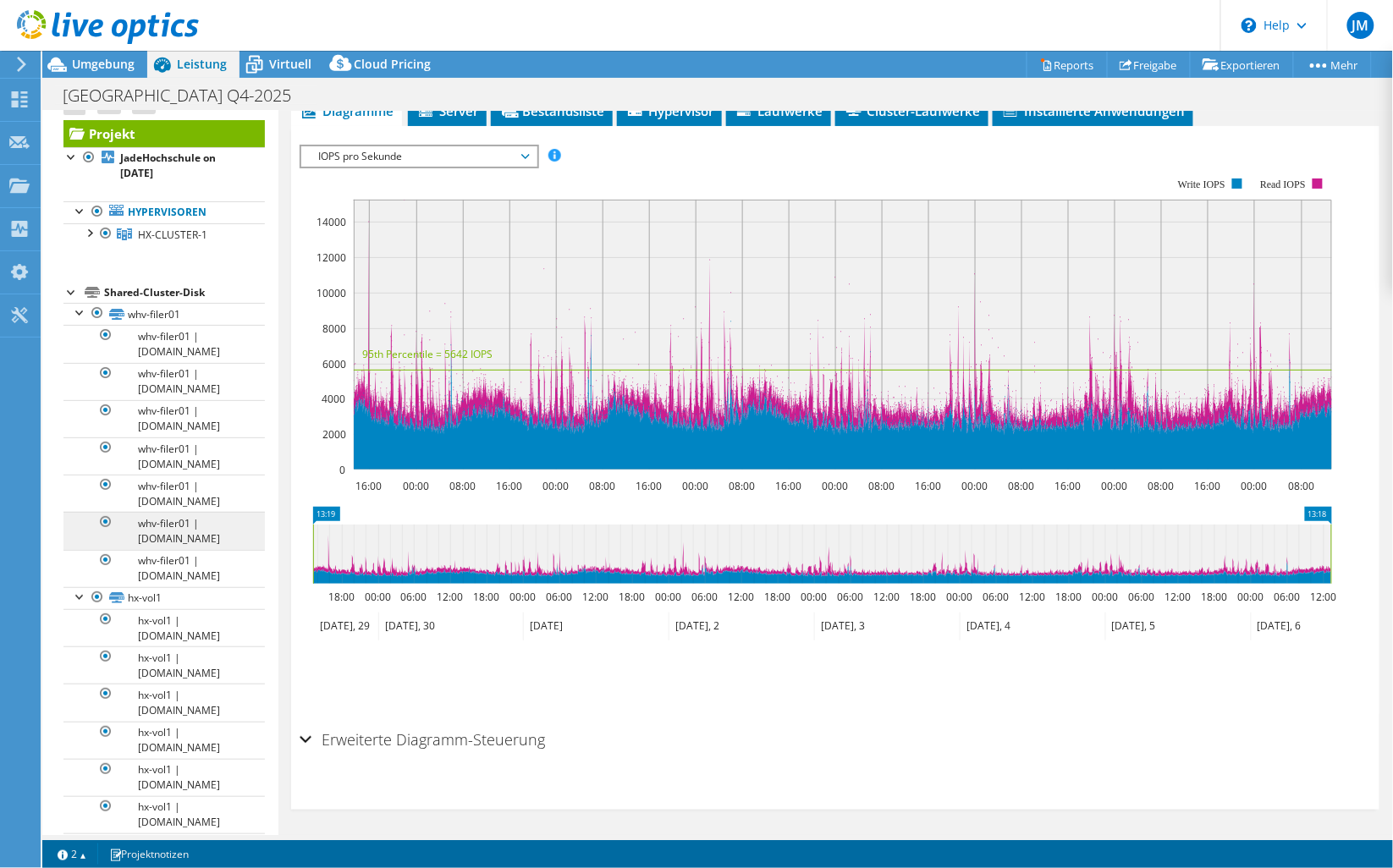
scroll to position [0, 0]
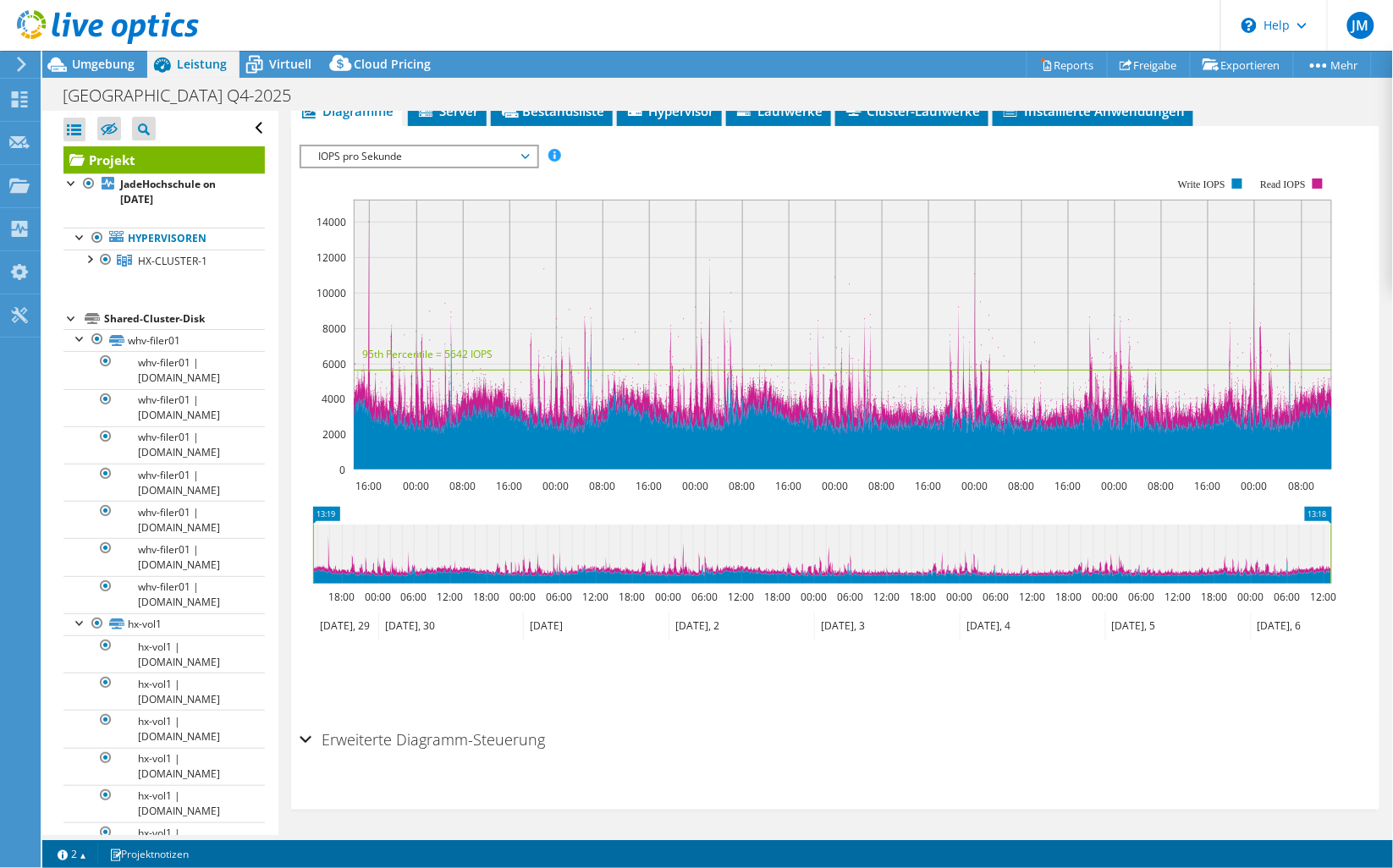
click at [903, 170] on rect at bounding box center [815, 324] width 1032 height 338
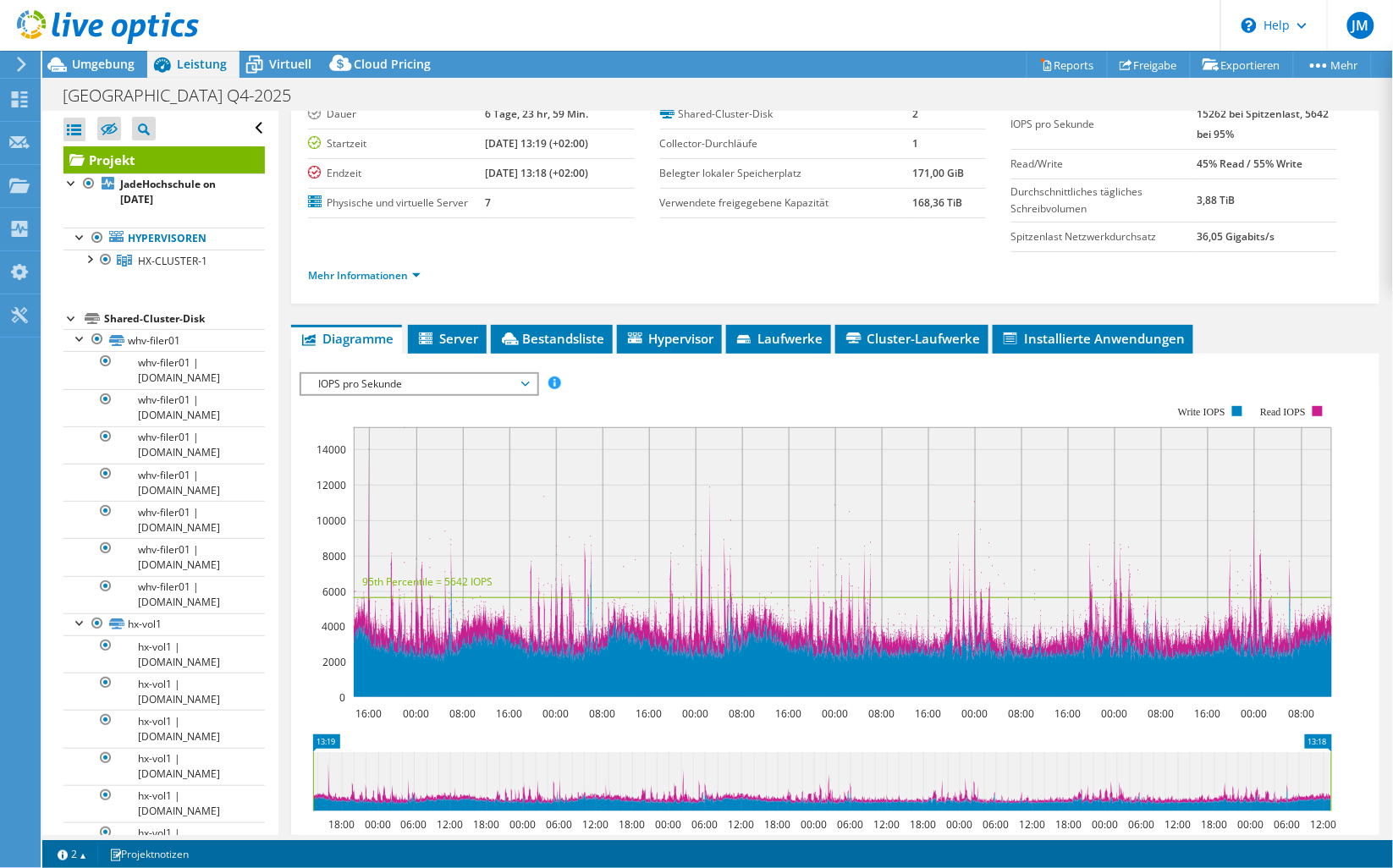
scroll to position [35, 0]
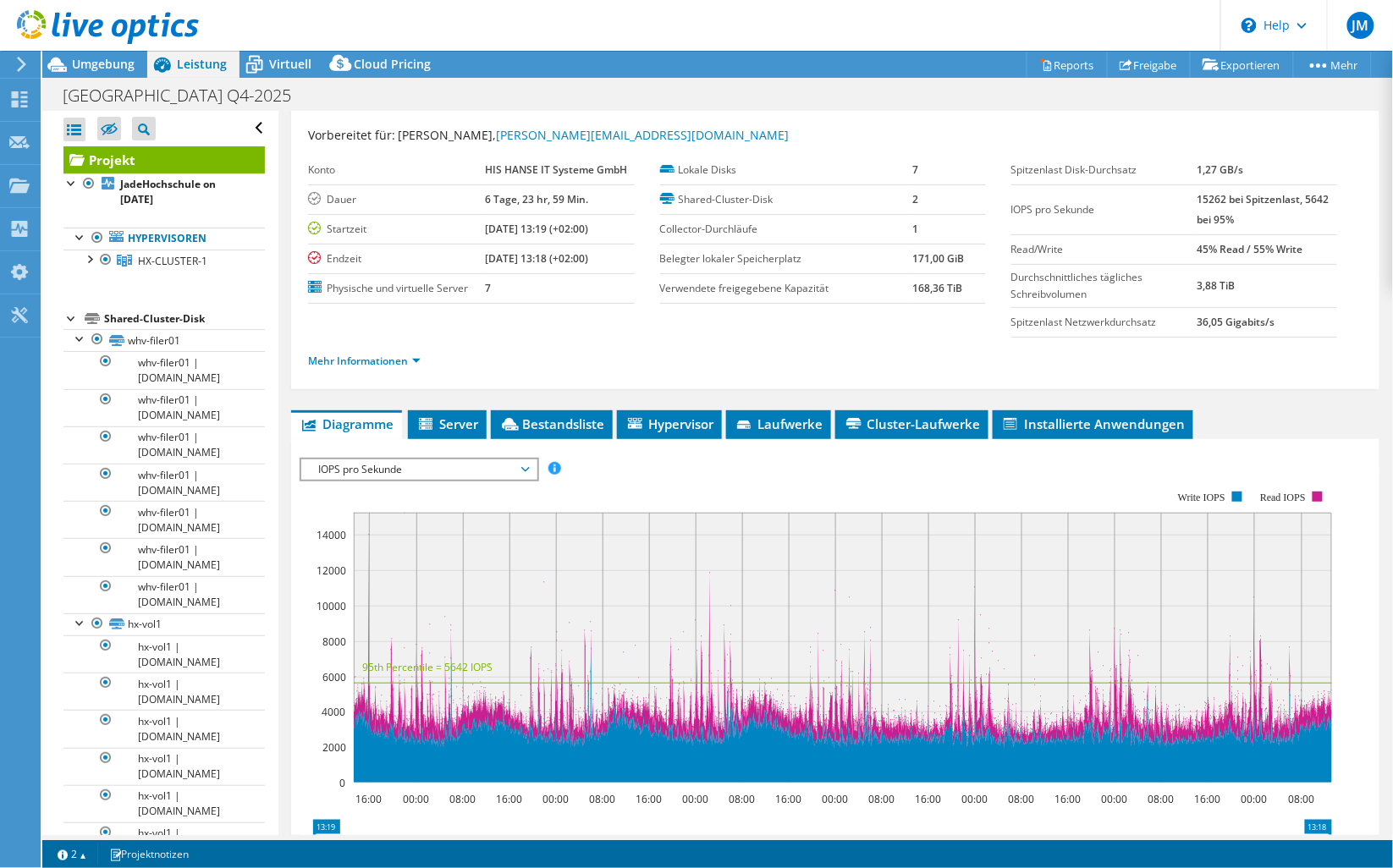
click at [1146, 120] on div "Vorbereitet für: [PERSON_NAME], [PERSON_NAME][EMAIL_ADDRESS][DOMAIN_NAME] Konto…" at bounding box center [834, 249] width 1054 height 269
click at [1048, 60] on link "Reports" at bounding box center [1067, 65] width 81 height 26
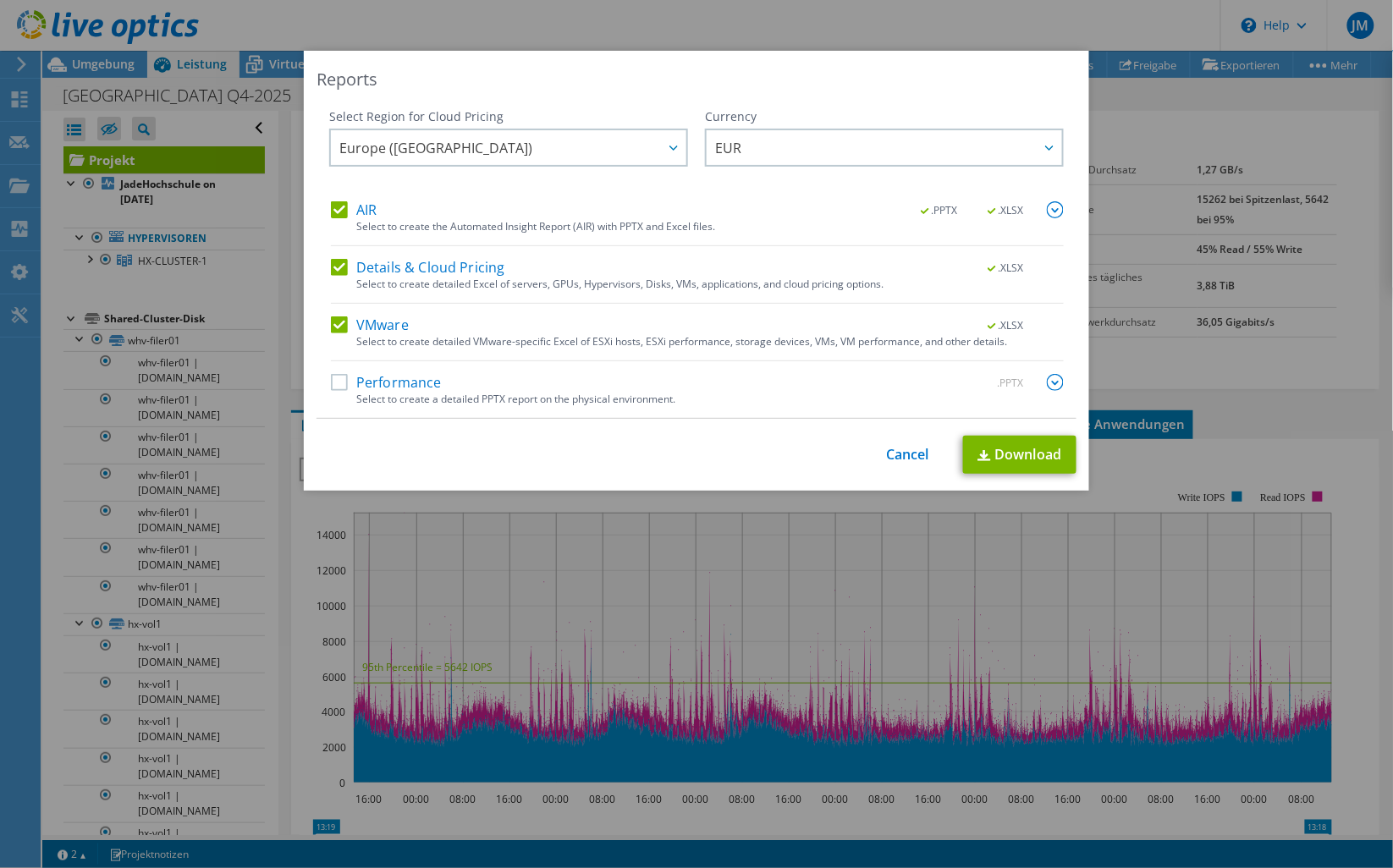
click at [339, 381] on label "Performance" at bounding box center [386, 382] width 111 height 17
click at [0, 0] on input "Performance" at bounding box center [0, 0] width 0 height 0
click at [1047, 383] on img at bounding box center [1055, 382] width 17 height 17
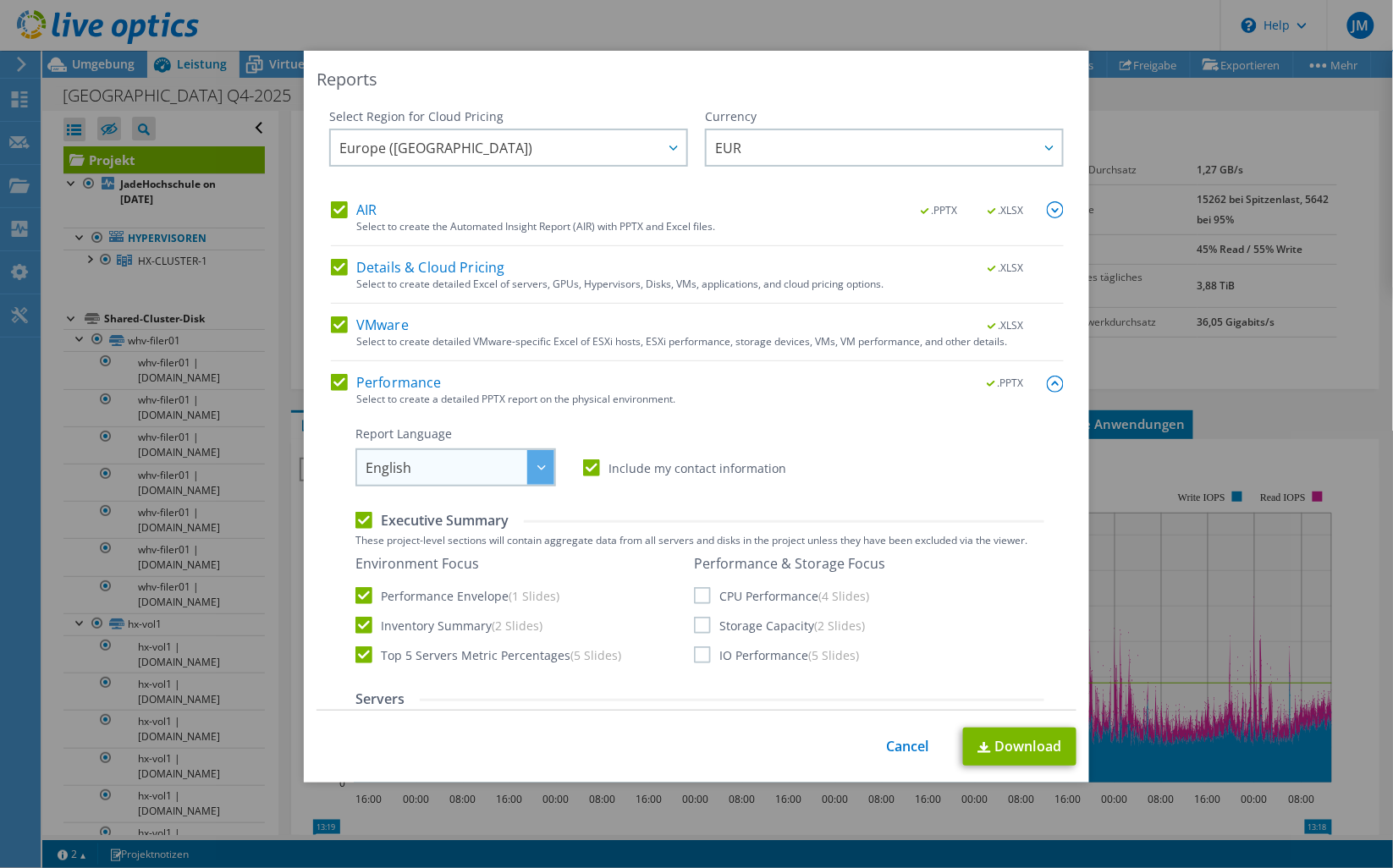
click at [528, 467] on div at bounding box center [540, 467] width 27 height 35
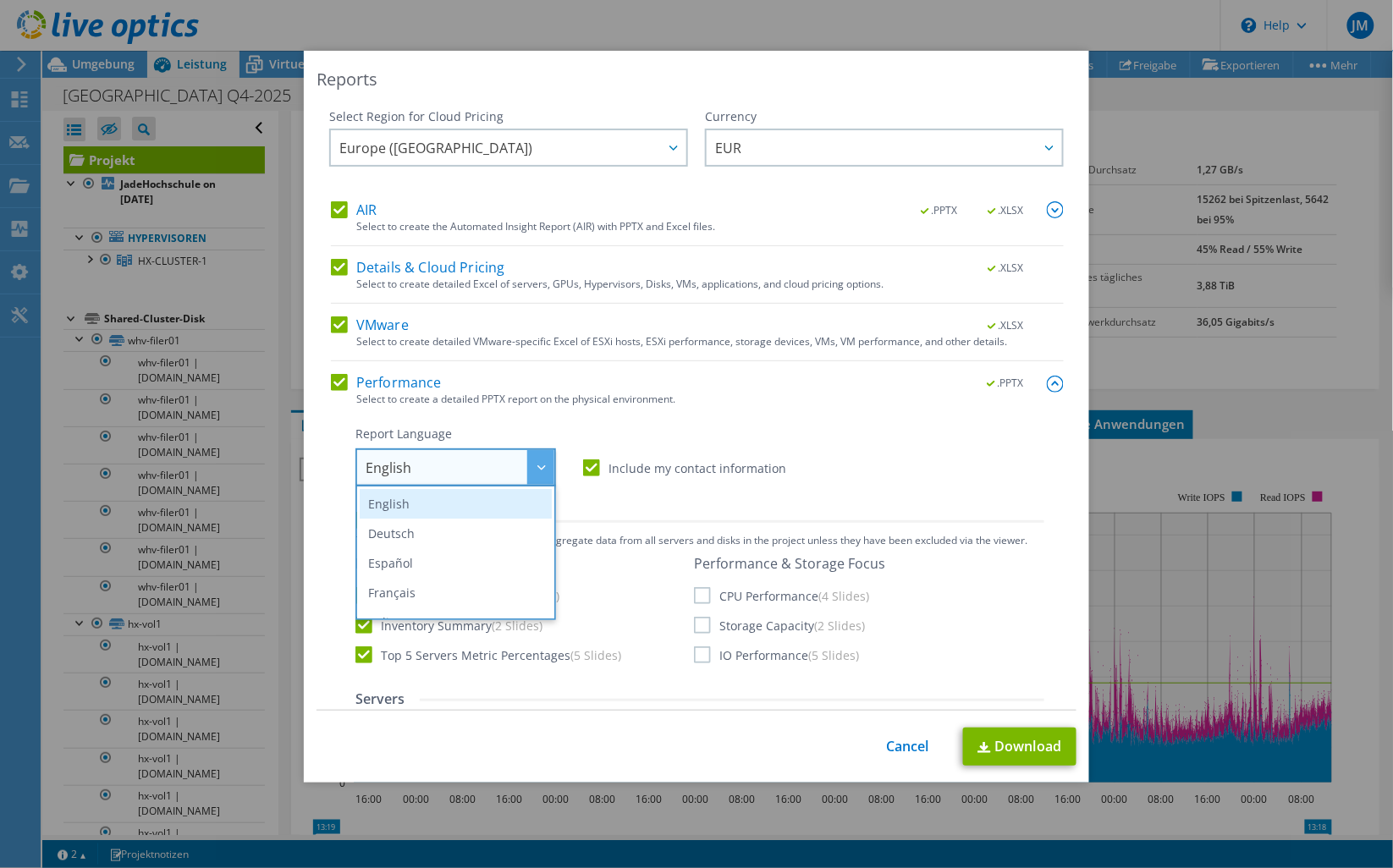
drag, startPoint x: 403, startPoint y: 536, endPoint x: 513, endPoint y: 508, distance: 113.5
click at [404, 536] on li "Deutsch" at bounding box center [455, 533] width 192 height 30
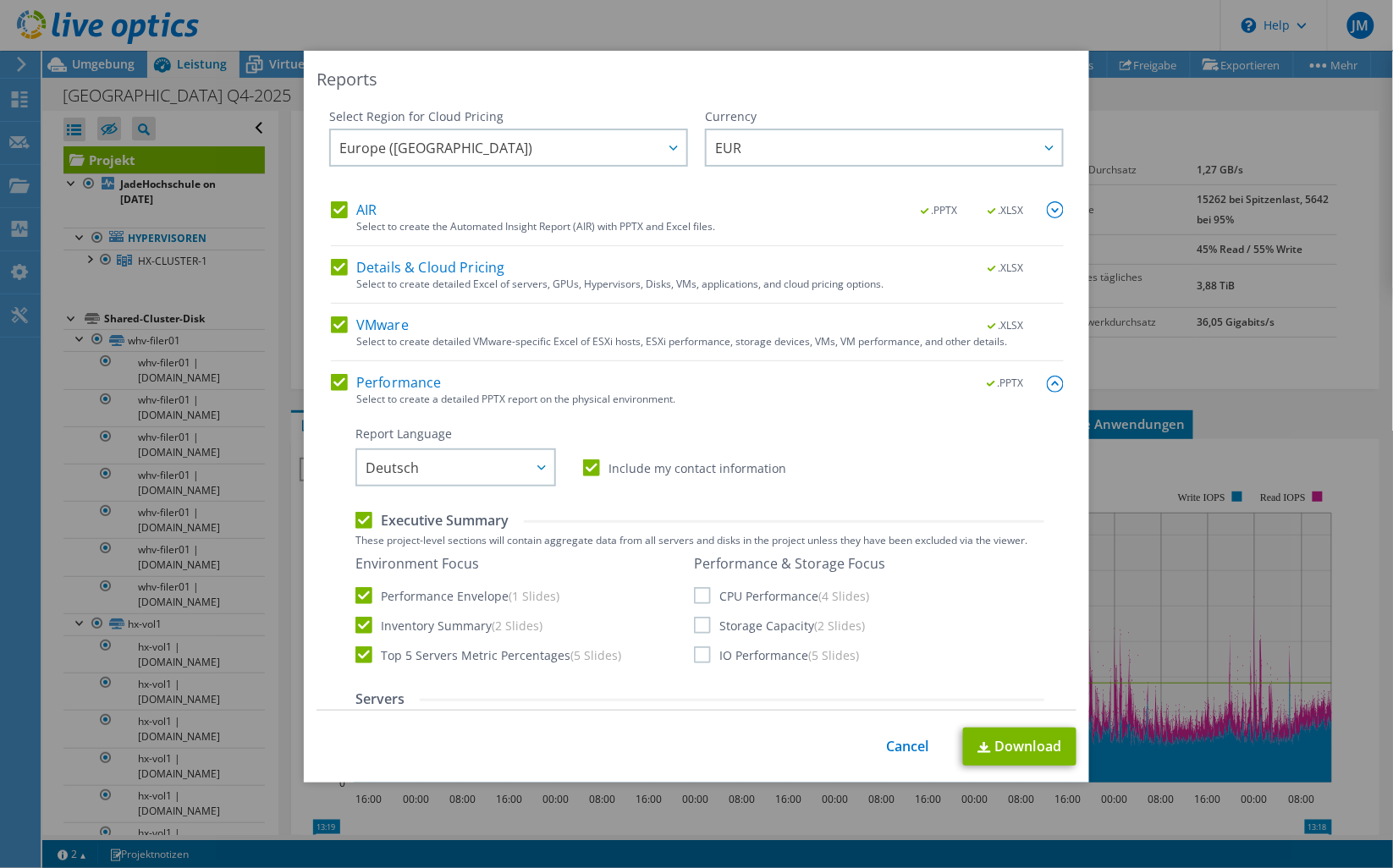
click at [830, 469] on div "Report Language English Deutsch Español Français Italiano Polski Português Русс…" at bounding box center [700, 456] width 689 height 61
click at [1047, 211] on img at bounding box center [1055, 210] width 17 height 17
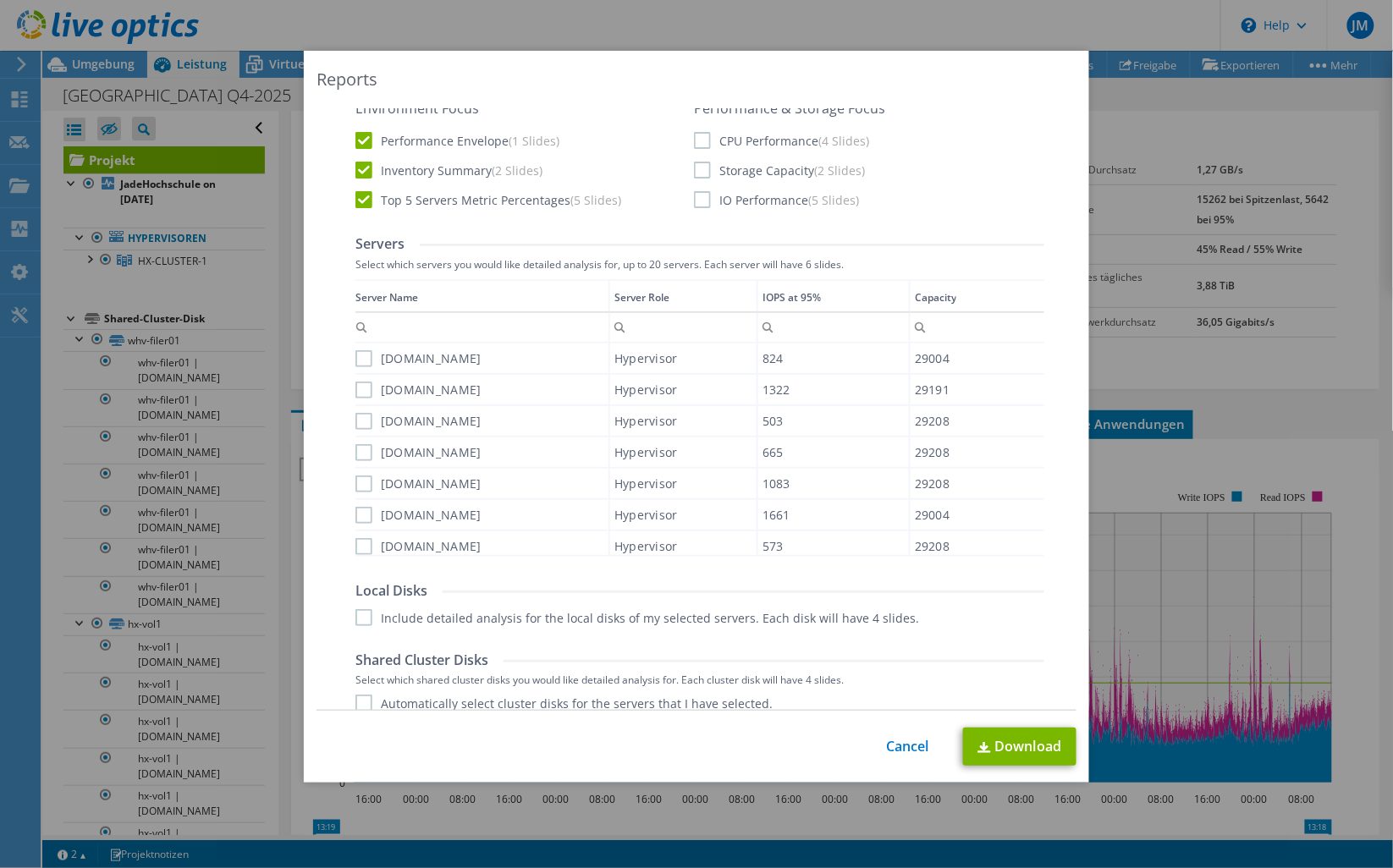
scroll to position [438, 0]
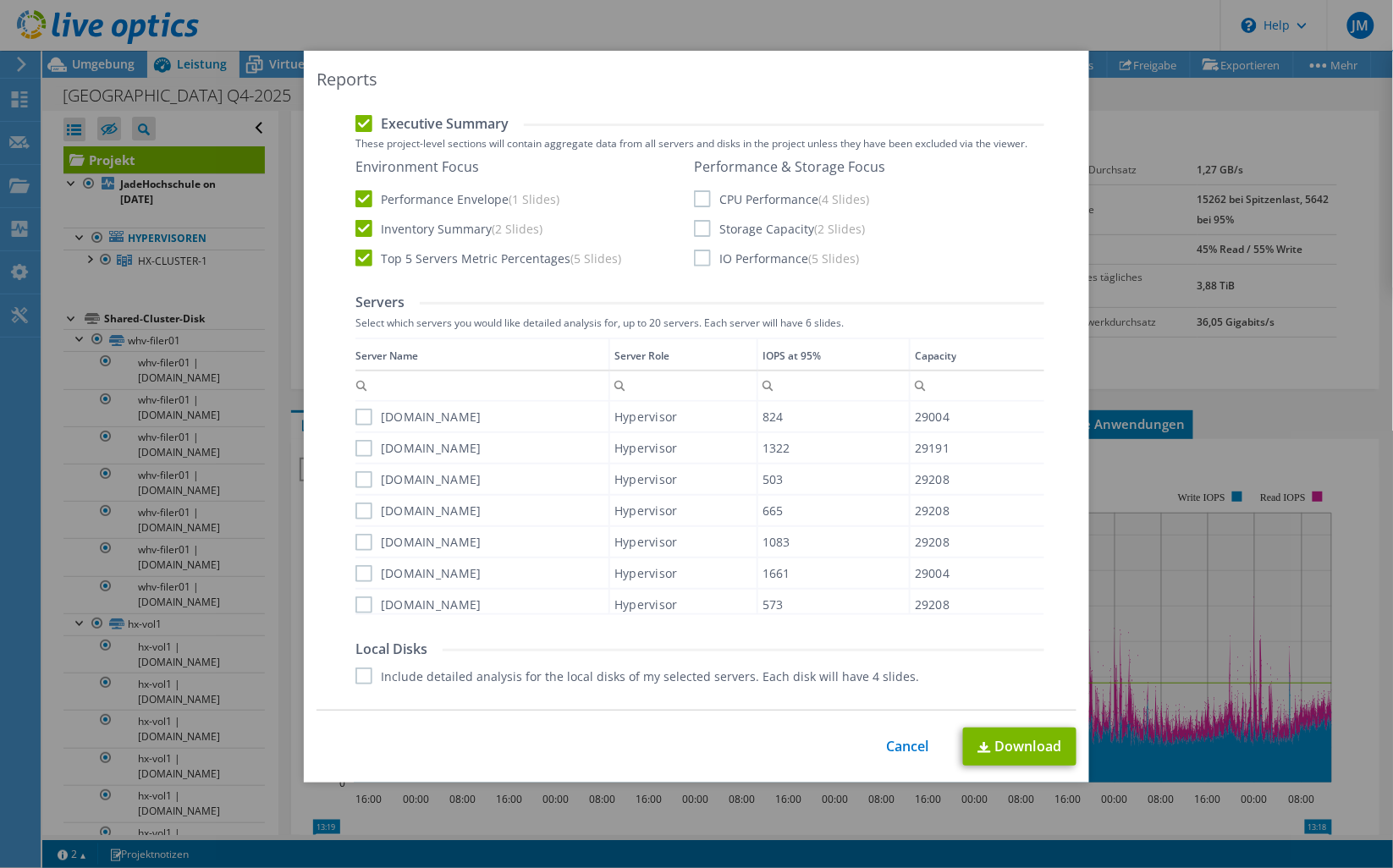
drag, startPoint x: 703, startPoint y: 197, endPoint x: 703, endPoint y: 206, distance: 9.0
click at [703, 198] on label "CPU Performance (4 Slides)" at bounding box center [781, 199] width 176 height 17
click at [0, 0] on input "CPU Performance (4 Slides)" at bounding box center [0, 0] width 0 height 0
click at [697, 226] on label "Storage Capacity (2 Slides)" at bounding box center [779, 228] width 171 height 17
click at [0, 0] on input "Storage Capacity (2 Slides)" at bounding box center [0, 0] width 0 height 0
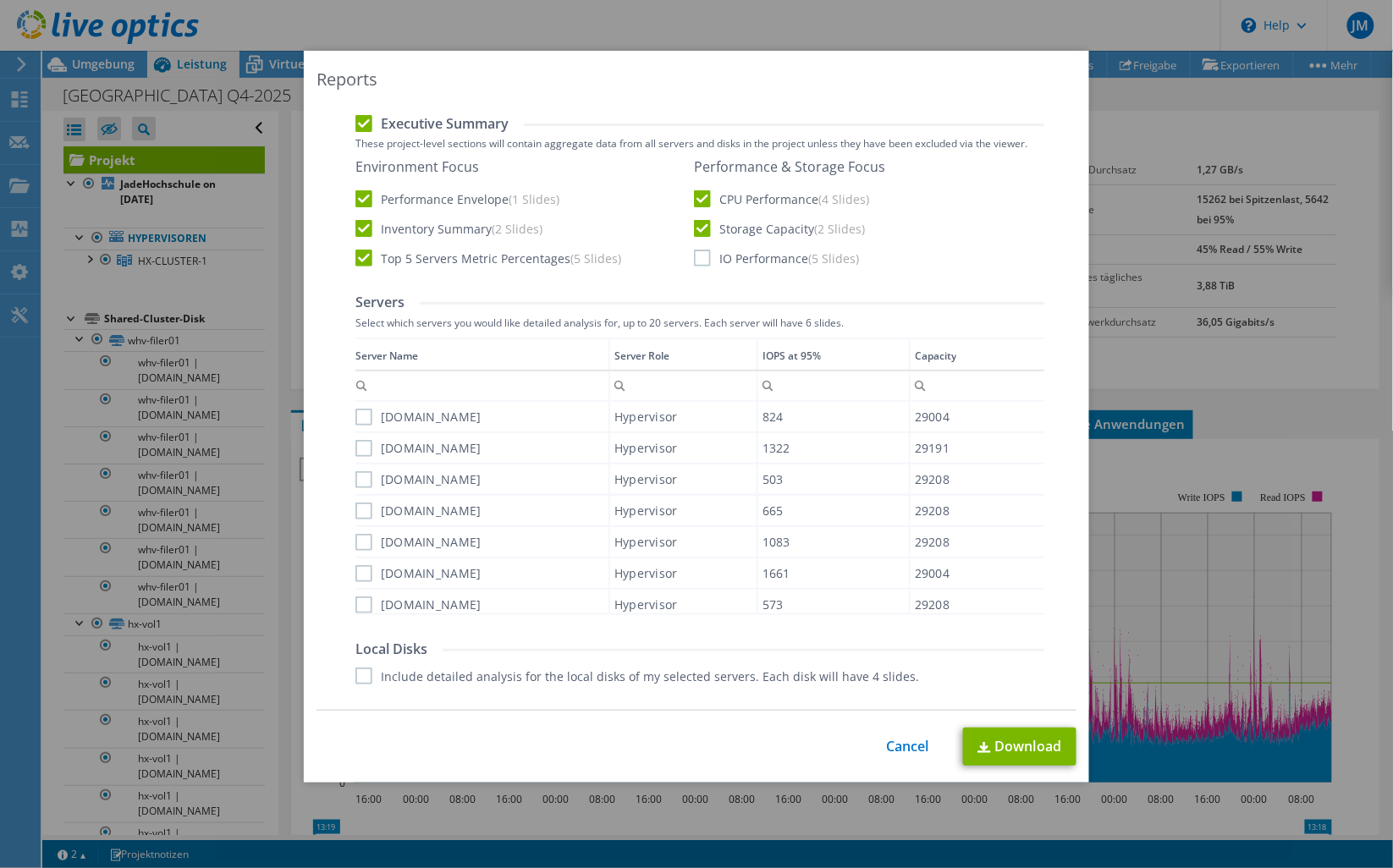
click at [699, 257] on label "IO Performance (5 Slides)" at bounding box center [776, 258] width 165 height 17
click at [0, 0] on input "IO Performance (5 Slides)" at bounding box center [0, 0] width 0 height 0
click at [391, 427] on div "[DOMAIN_NAME]" at bounding box center [482, 416] width 253 height 30
click at [362, 417] on label "[DOMAIN_NAME]" at bounding box center [418, 416] width 126 height 17
click at [0, 0] on input "[DOMAIN_NAME]" at bounding box center [0, 0] width 0 height 0
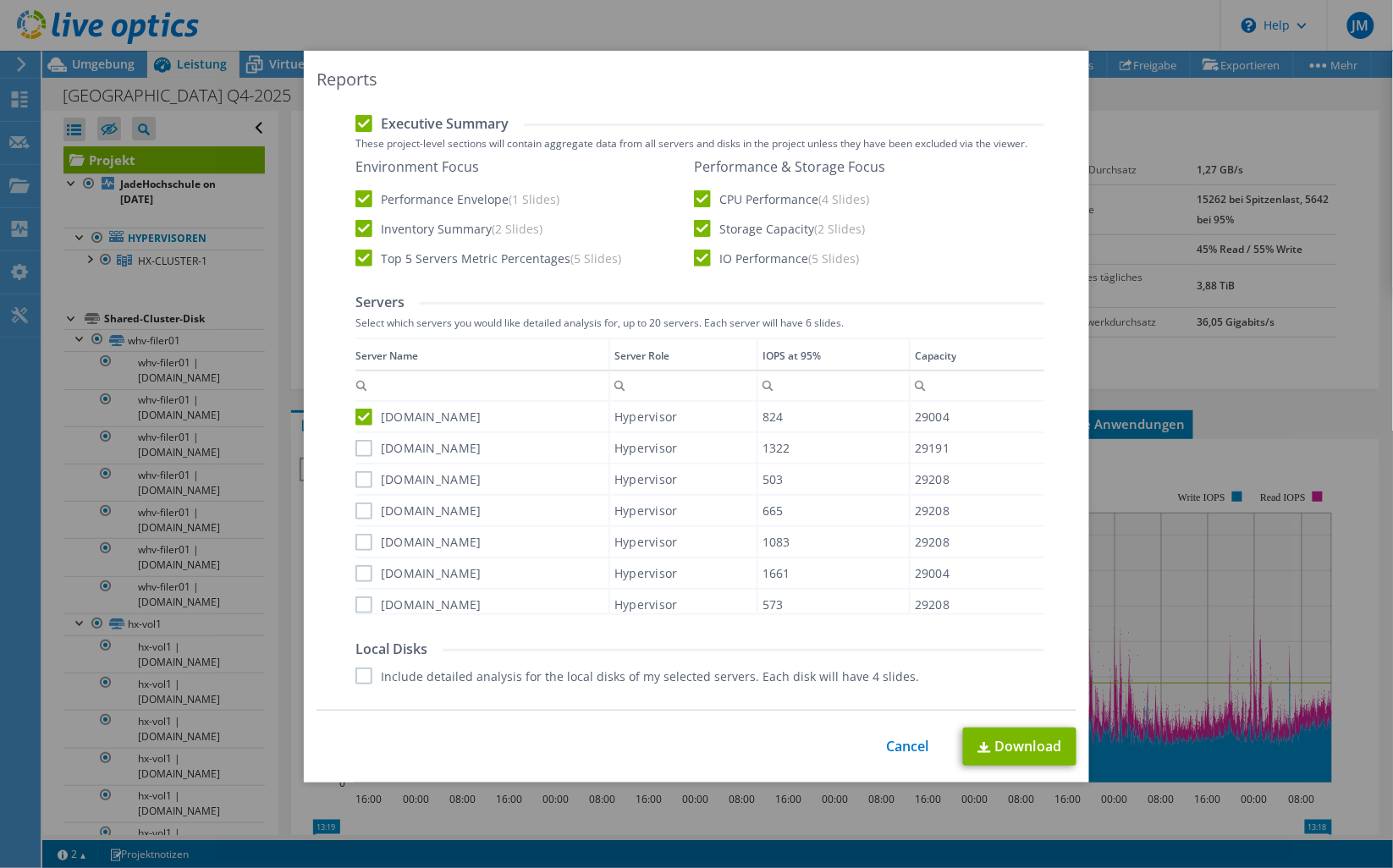
drag, startPoint x: 360, startPoint y: 450, endPoint x: 359, endPoint y: 472, distance: 22.0
click at [359, 453] on label "[DOMAIN_NAME]" at bounding box center [418, 448] width 126 height 17
click at [0, 0] on input "[DOMAIN_NAME]" at bounding box center [0, 0] width 0 height 0
click at [357, 491] on tbody "[DOMAIN_NAME] Hypervisor 824 29004 [DOMAIN_NAME] Hypervisor 1322 29191 [DOMAIN_…" at bounding box center [700, 512] width 689 height 221
drag, startPoint x: 357, startPoint y: 494, endPoint x: 358, endPoint y: 479, distance: 15.0
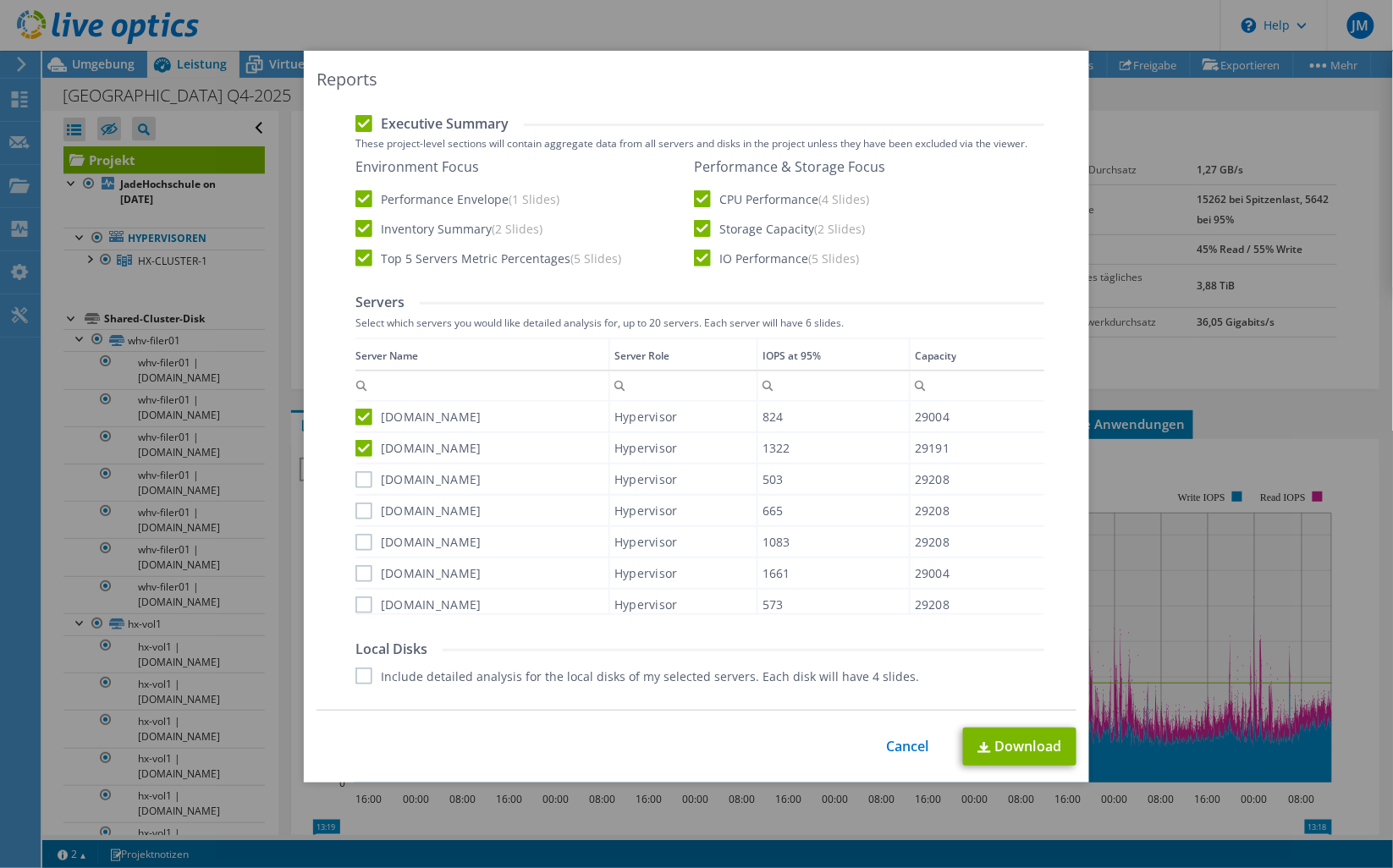
click at [358, 475] on label "[DOMAIN_NAME]" at bounding box center [418, 479] width 126 height 17
click at [0, 0] on input "[DOMAIN_NAME]" at bounding box center [0, 0] width 0 height 0
click at [361, 509] on label "[DOMAIN_NAME]" at bounding box center [418, 511] width 126 height 17
click at [0, 0] on input "[DOMAIN_NAME]" at bounding box center [0, 0] width 0 height 0
click at [356, 538] on label "[DOMAIN_NAME]" at bounding box center [418, 542] width 126 height 17
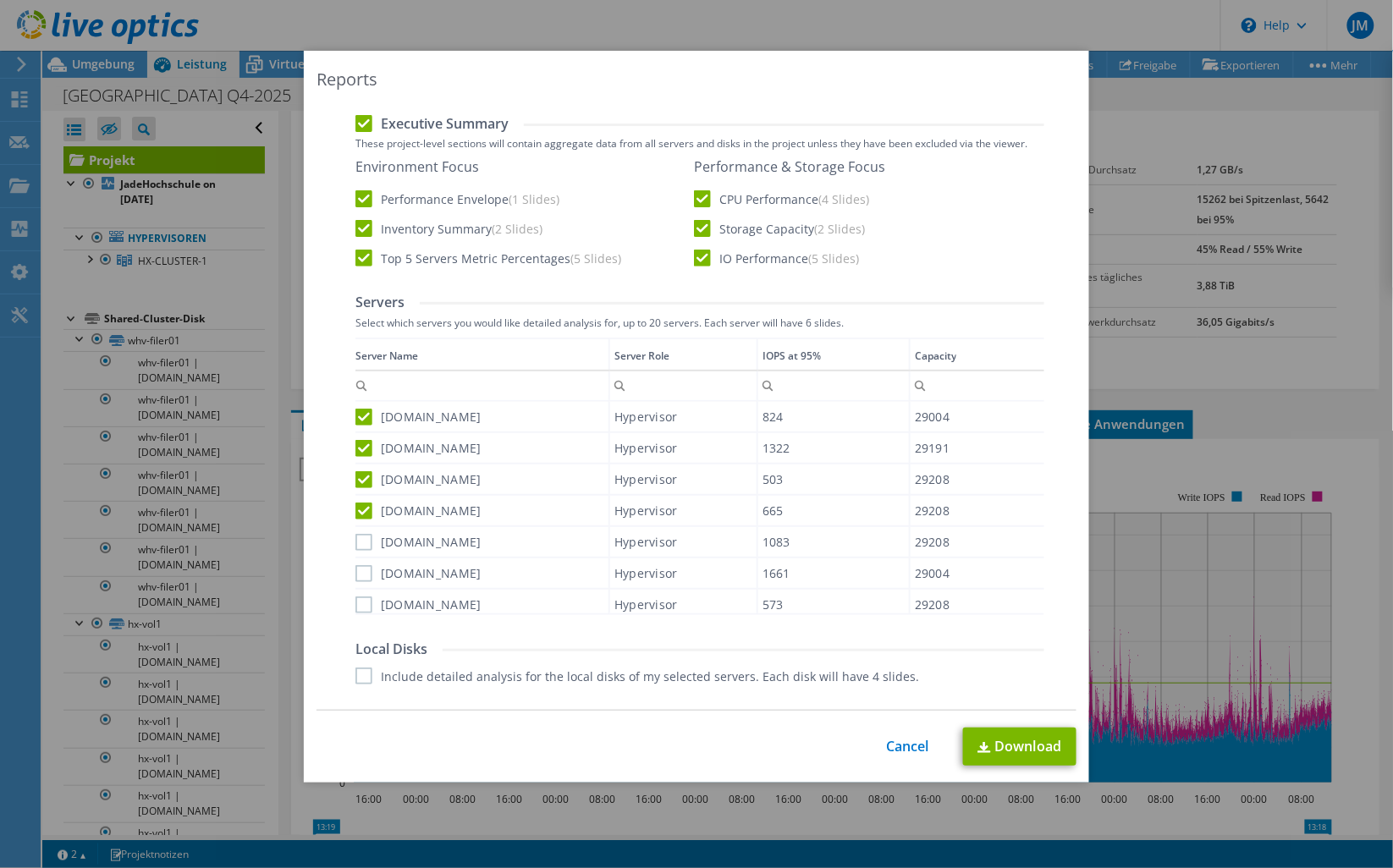
click at [0, 0] on input "[DOMAIN_NAME]" at bounding box center [0, 0] width 0 height 0
click at [357, 568] on label "[DOMAIN_NAME]" at bounding box center [418, 573] width 126 height 17
click at [0, 0] on input "[DOMAIN_NAME]" at bounding box center [0, 0] width 0 height 0
click at [359, 598] on label "[DOMAIN_NAME]" at bounding box center [418, 605] width 126 height 17
click at [0, 0] on input "[DOMAIN_NAME]" at bounding box center [0, 0] width 0 height 0
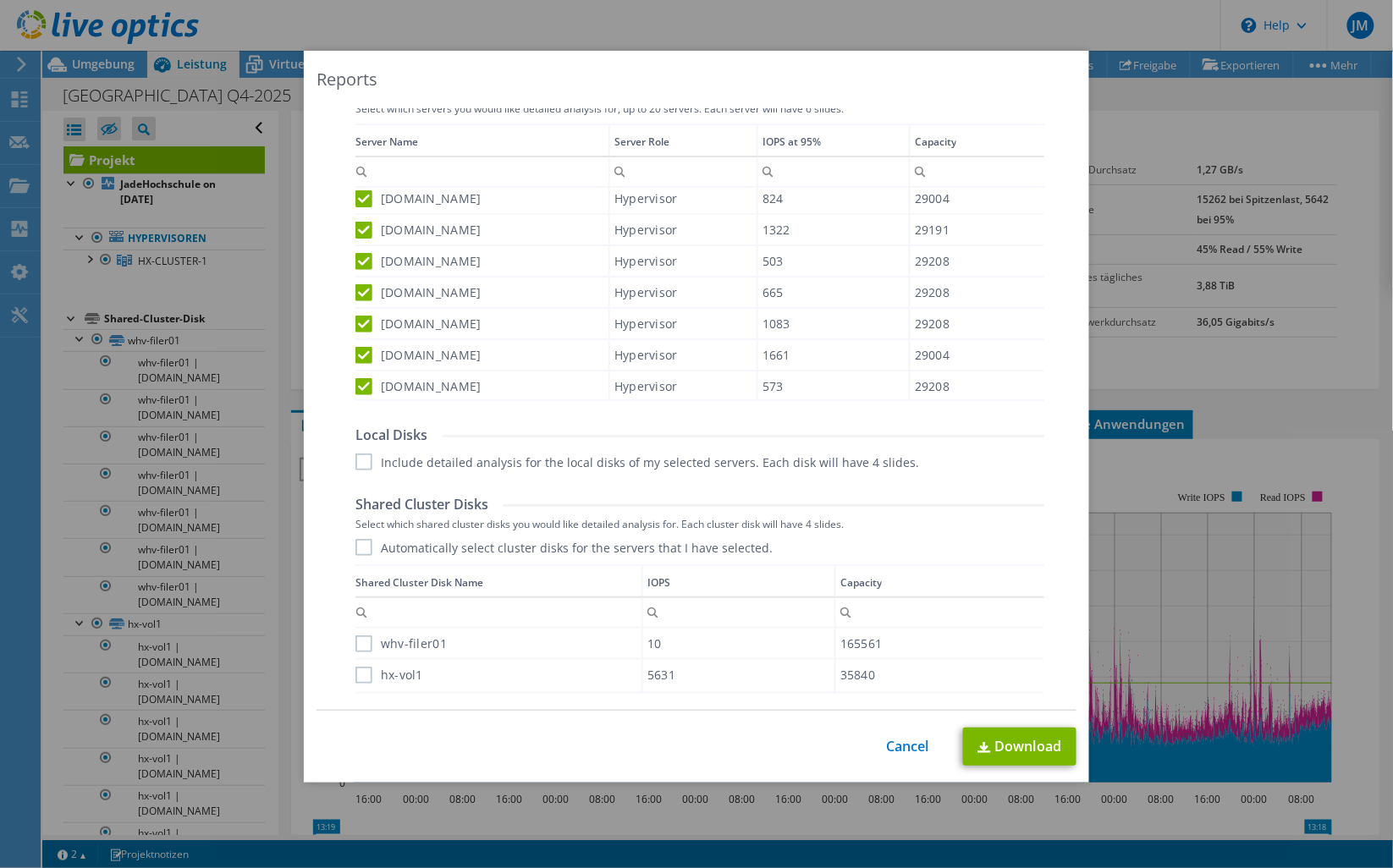
scroll to position [790, 0]
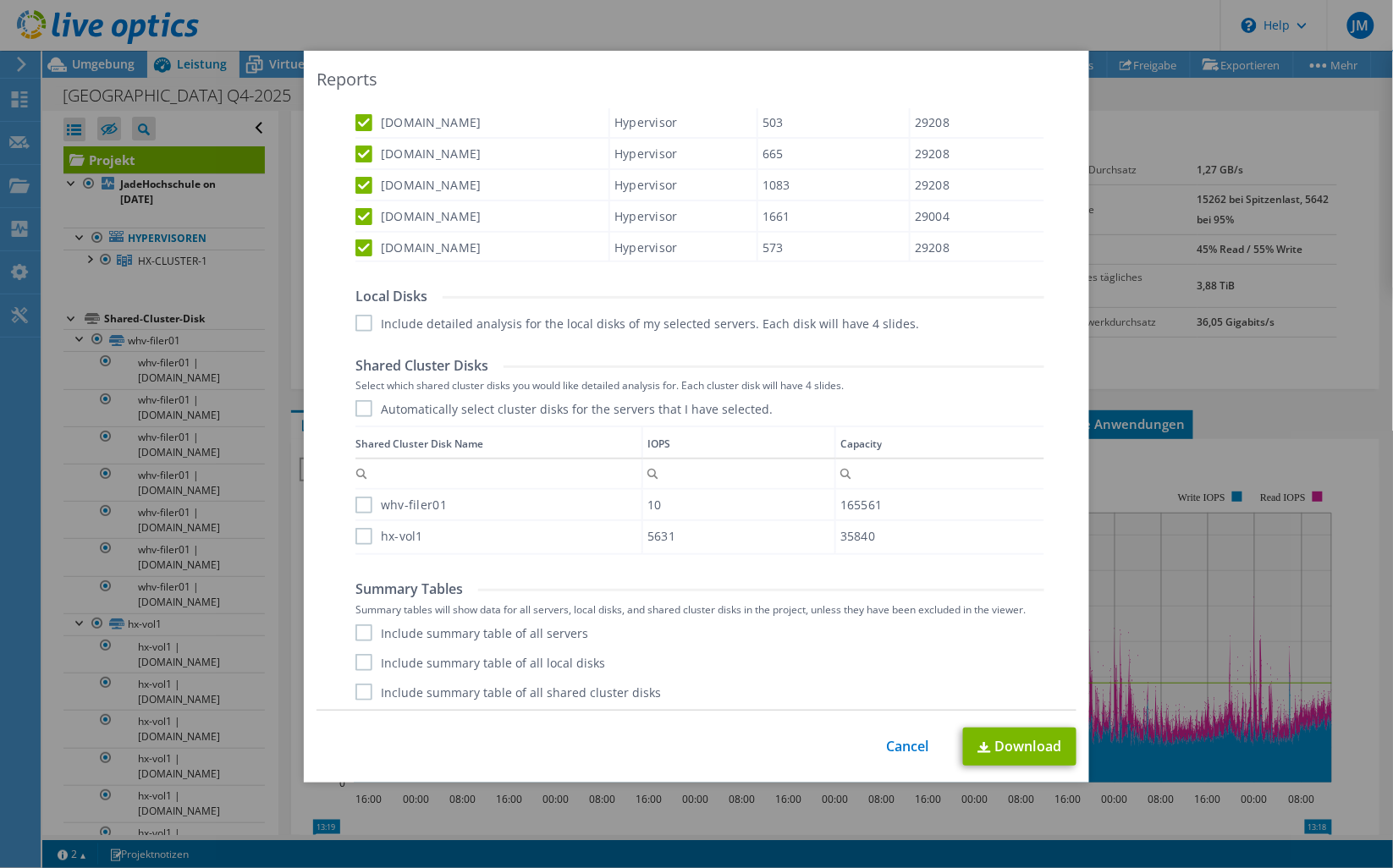
click at [359, 322] on label "Include detailed analysis for the local disks of my selected servers. Each disk…" at bounding box center [637, 323] width 563 height 17
click at [0, 0] on input "Include detailed analysis for the local disks of my selected servers. Each disk…" at bounding box center [0, 0] width 0 height 0
click at [357, 409] on label "Automatically select cluster disks for the servers that I have selected." at bounding box center [564, 408] width 418 height 17
click at [0, 0] on input "Automatically select cluster disks for the servers that I have selected." at bounding box center [0, 0] width 0 height 0
click at [980, 400] on div "Automatically select cluster disks for the servers that I have selected." at bounding box center [700, 408] width 689 height 17
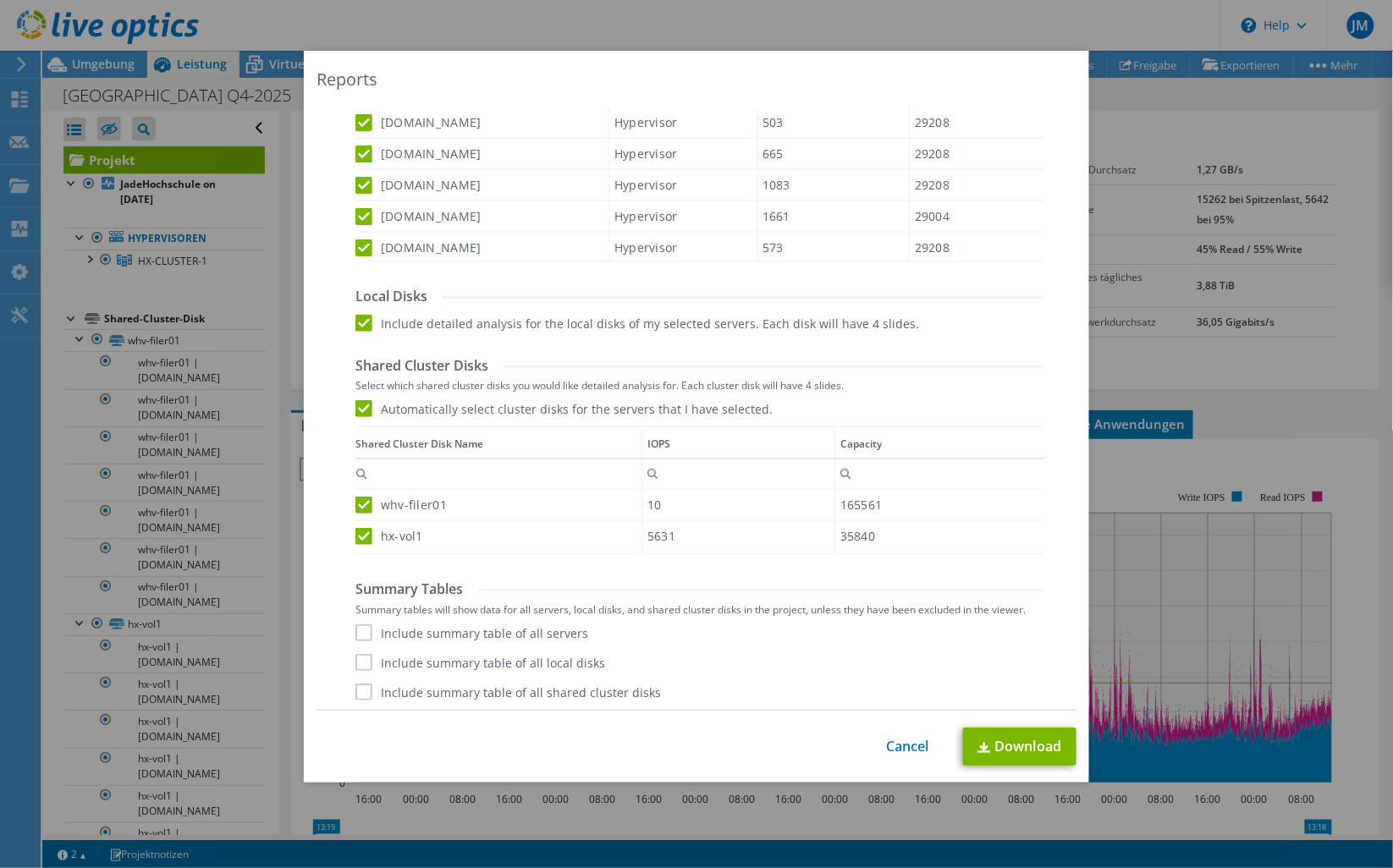
click at [356, 632] on label "Include summary table of all servers" at bounding box center [472, 633] width 233 height 17
click at [0, 0] on input "Include summary table of all servers" at bounding box center [0, 0] width 0 height 0
click at [359, 657] on label "Include summary table of all local disks" at bounding box center [480, 662] width 249 height 17
click at [0, 0] on input "Include summary table of all local disks" at bounding box center [0, 0] width 0 height 0
click at [356, 685] on label "Include summary table of all shared cluster disks" at bounding box center [508, 692] width 306 height 17
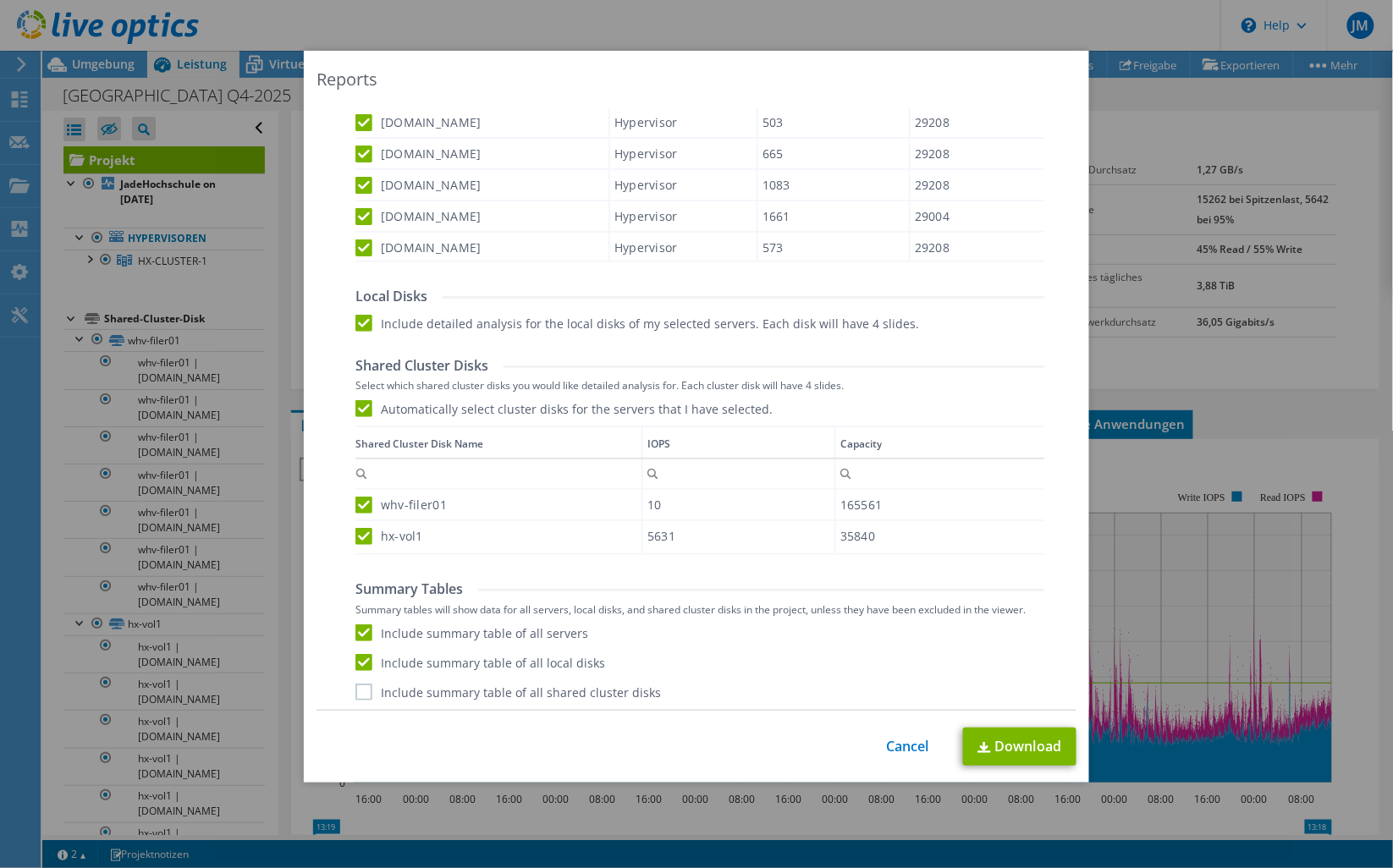
click at [0, 0] on input "Include summary table of all shared cluster disks" at bounding box center [0, 0] width 0 height 0
click at [997, 749] on link "Download" at bounding box center [1019, 746] width 114 height 38
